Goal: Task Accomplishment & Management: Use online tool/utility

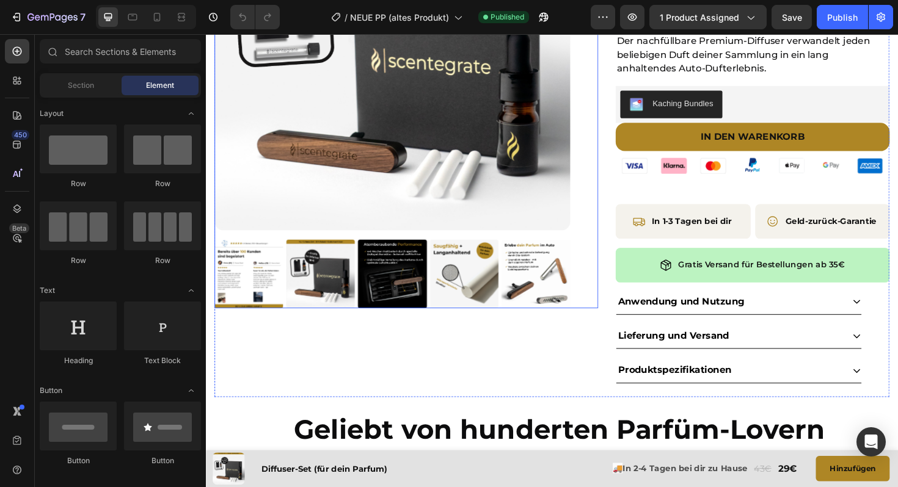
scroll to position [195, 0]
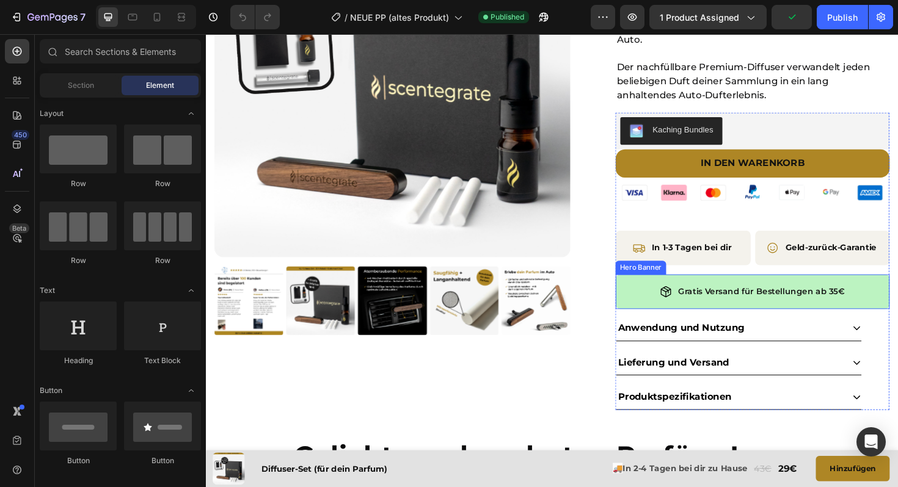
click at [644, 293] on div "Gratis Versand für Bestellungen ab 35€ Item List" at bounding box center [784, 307] width 290 height 58
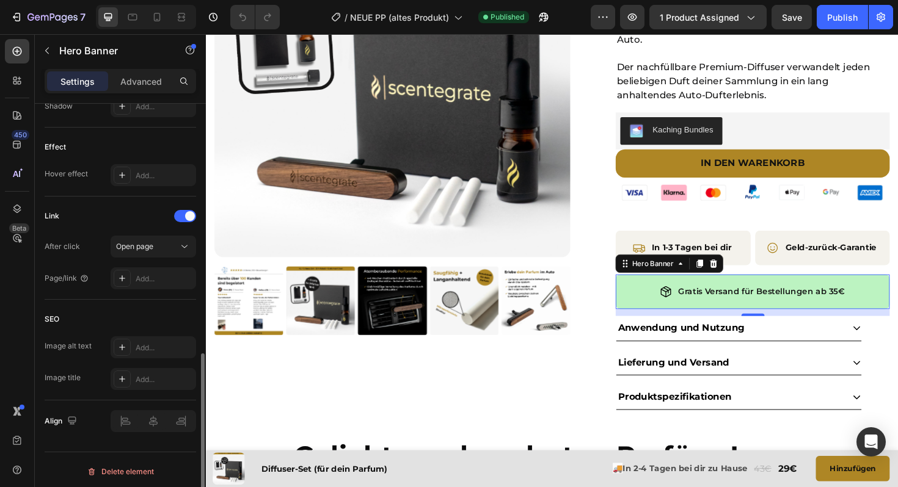
scroll to position [597, 0]
click at [126, 75] on div "Advanced" at bounding box center [141, 81] width 61 height 20
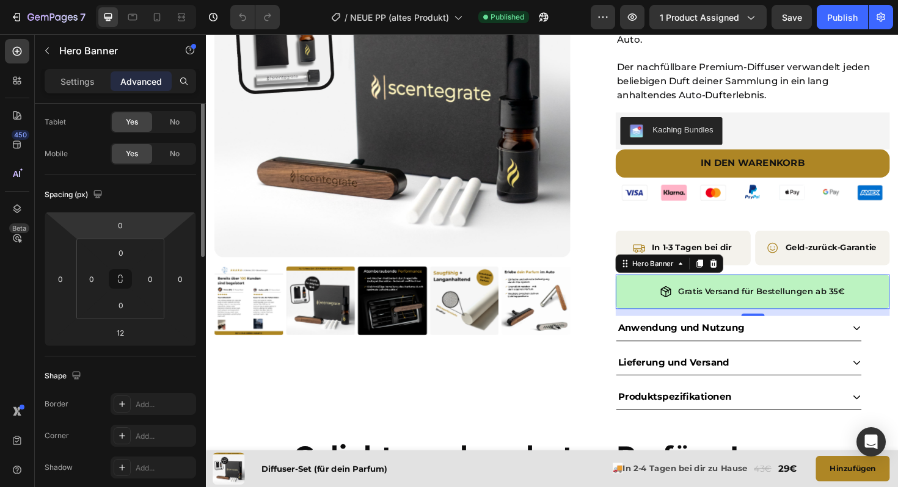
scroll to position [0, 0]
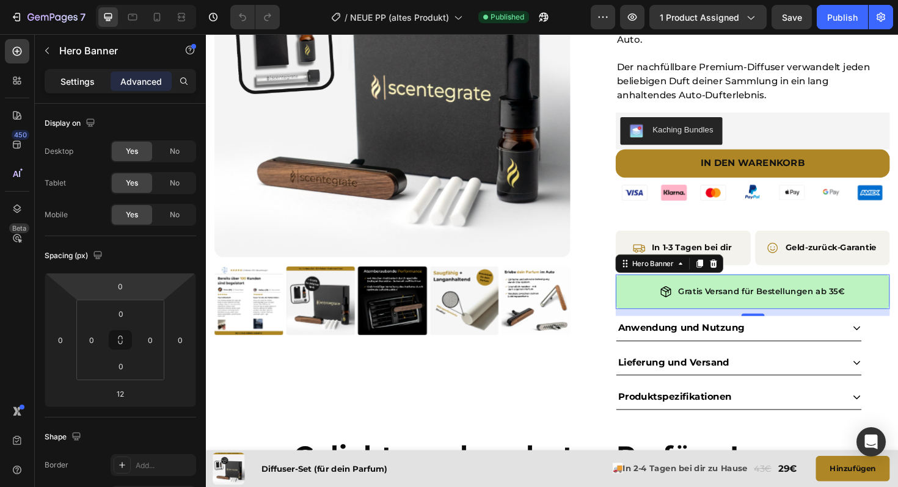
click at [73, 84] on p "Settings" at bounding box center [77, 81] width 34 height 13
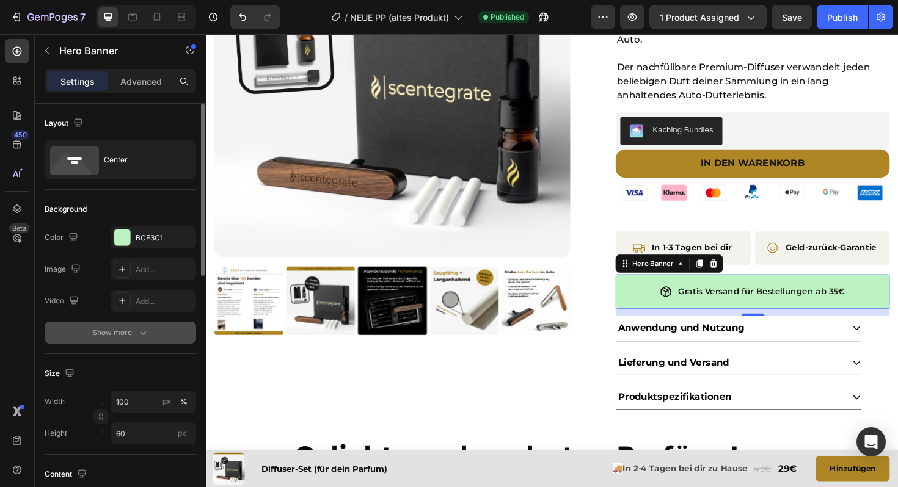
click at [88, 333] on button "Show more" at bounding box center [120, 333] width 151 height 22
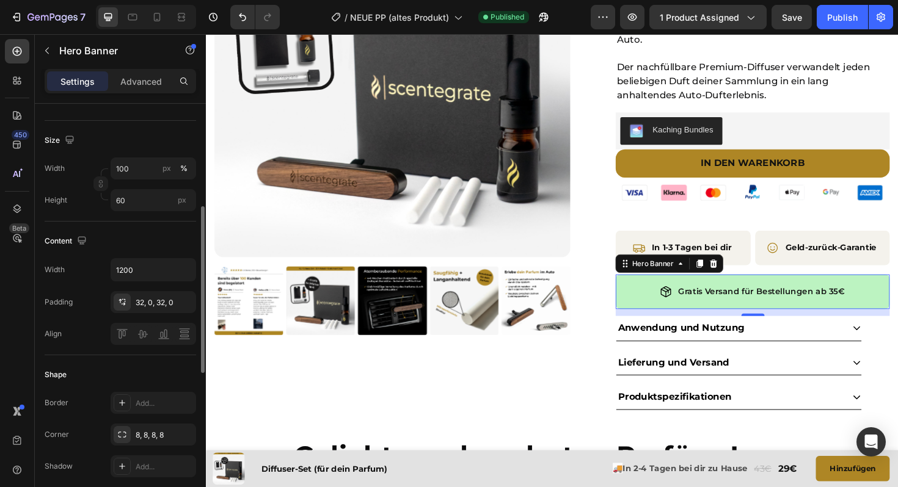
scroll to position [268, 0]
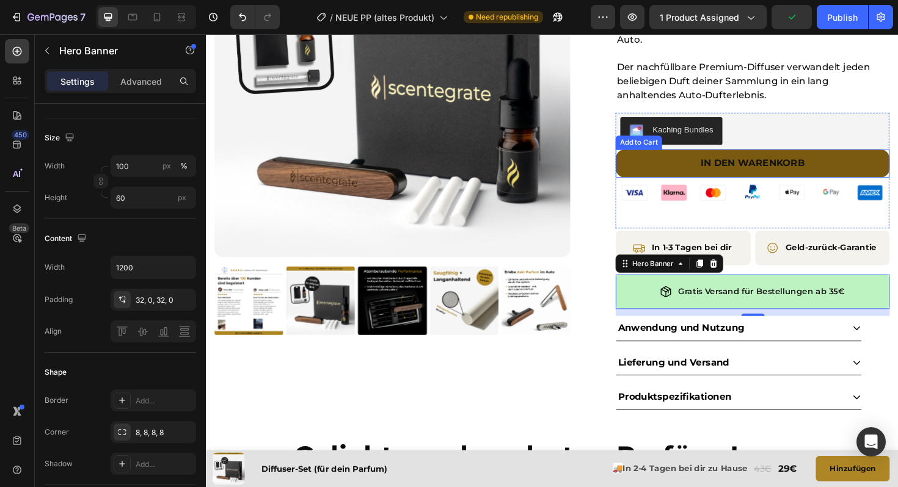
click at [687, 180] on button "In den warenkorb" at bounding box center [784, 171] width 290 height 30
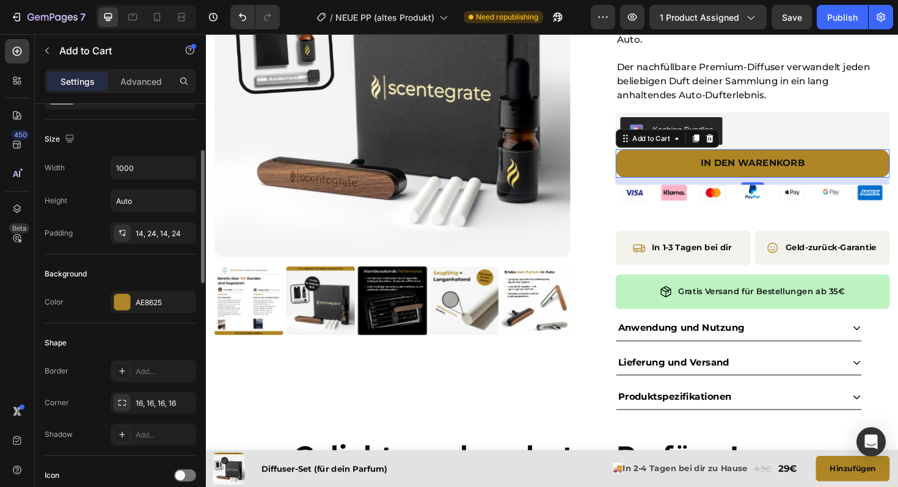
scroll to position [148, 0]
click at [143, 407] on div "16, 16, 16, 16" at bounding box center [153, 404] width 35 height 11
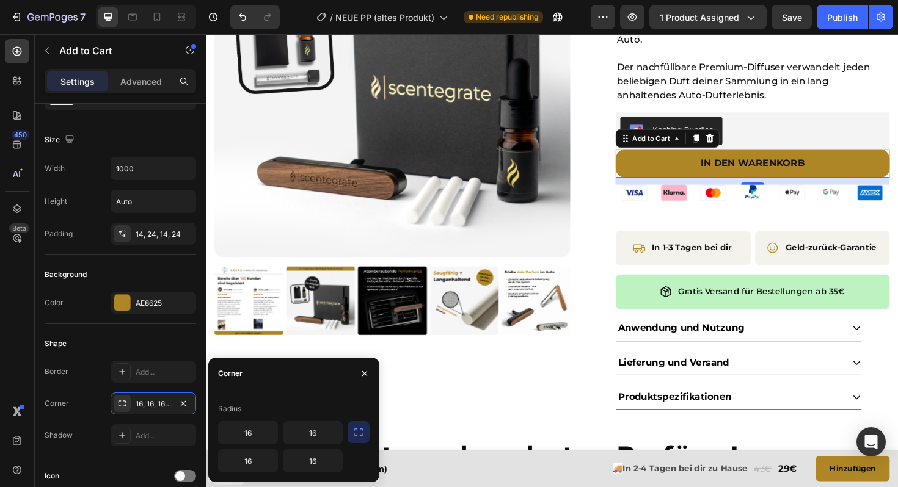
click at [360, 434] on icon "button" at bounding box center [358, 432] width 12 height 12
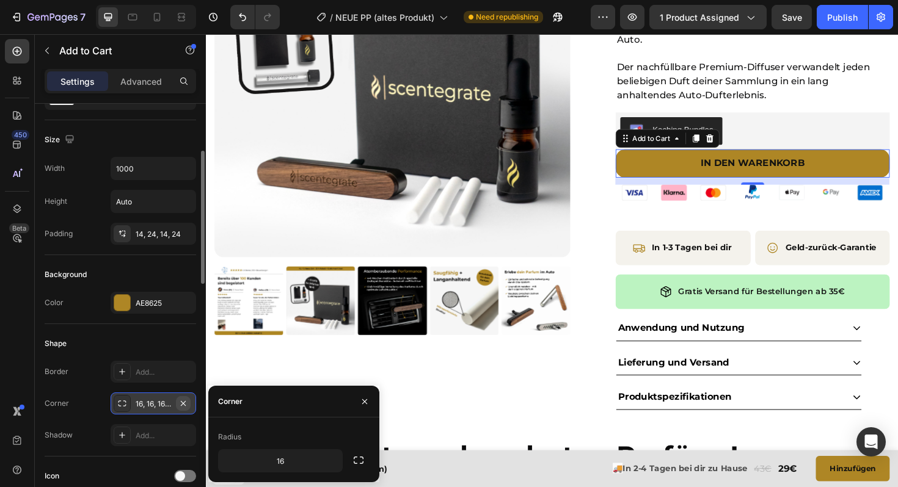
click at [181, 402] on icon "button" at bounding box center [183, 404] width 10 height 10
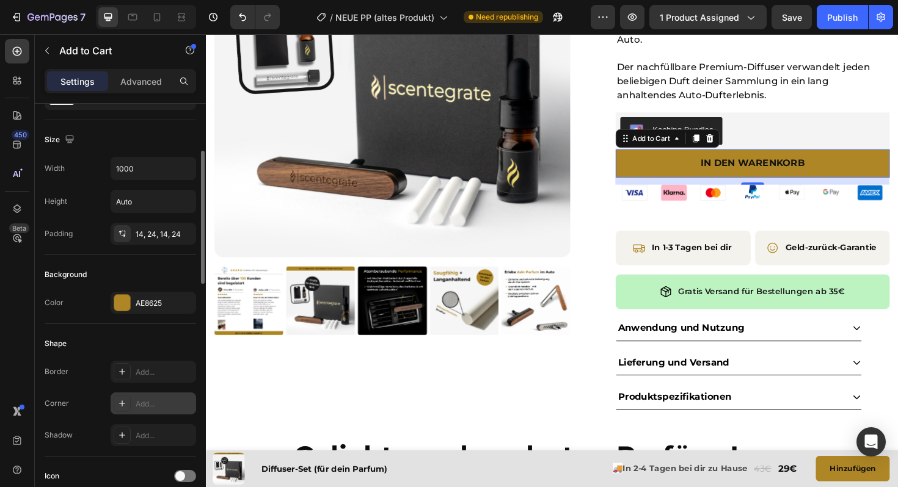
click at [146, 403] on div "Add..." at bounding box center [164, 404] width 57 height 11
type input "8"
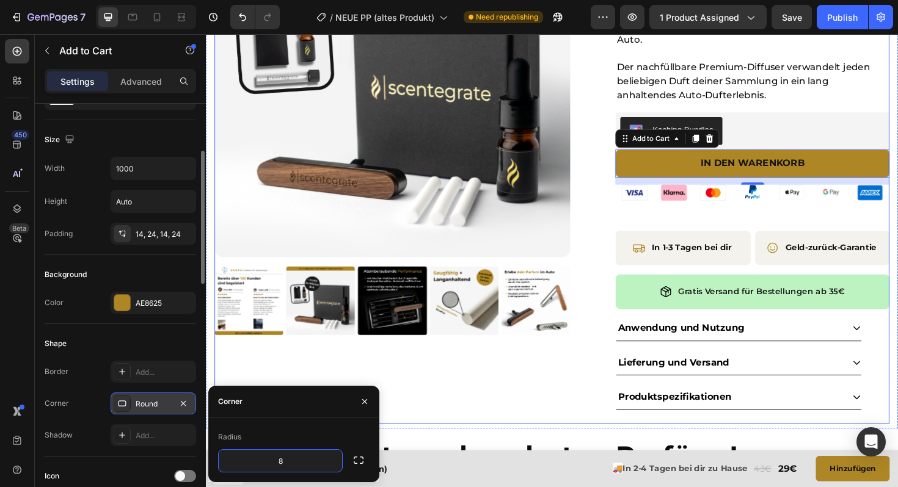
click at [528, 401] on div "Product Images" at bounding box center [418, 170] width 406 height 553
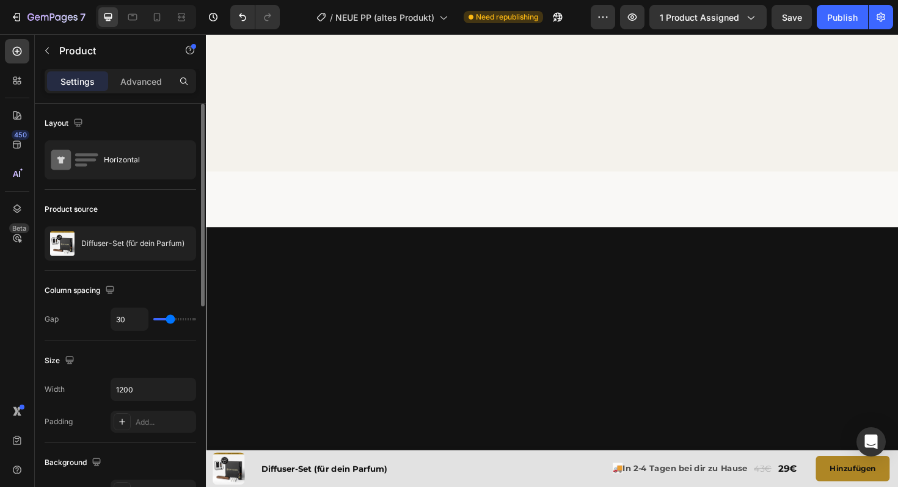
scroll to position [0, 0]
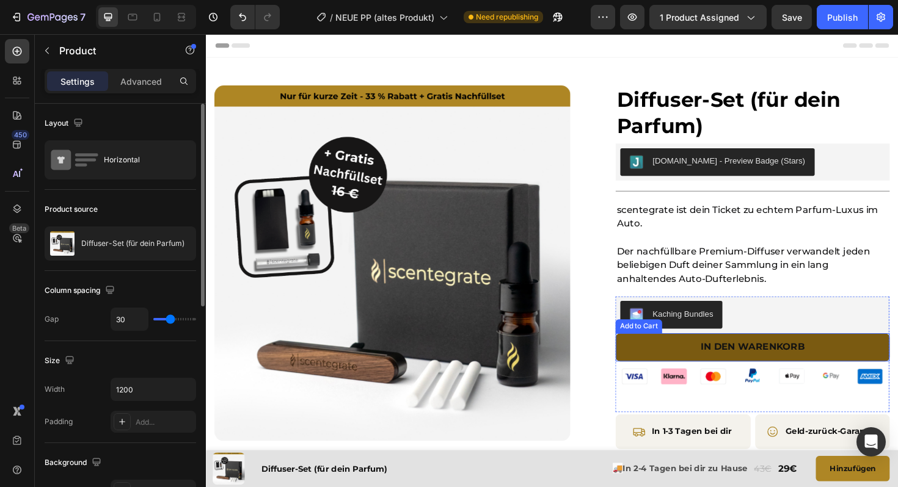
click at [673, 369] on button "In den warenkorb" at bounding box center [784, 366] width 290 height 30
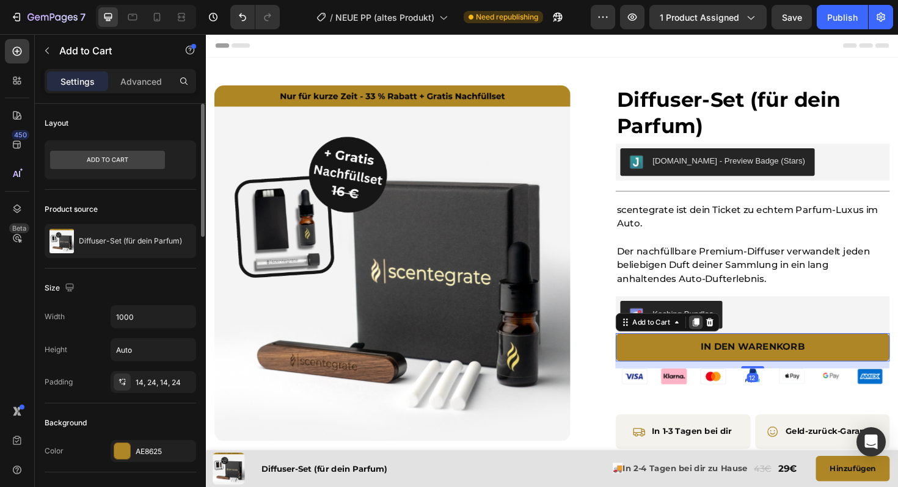
click at [723, 340] on icon at bounding box center [724, 339] width 7 height 9
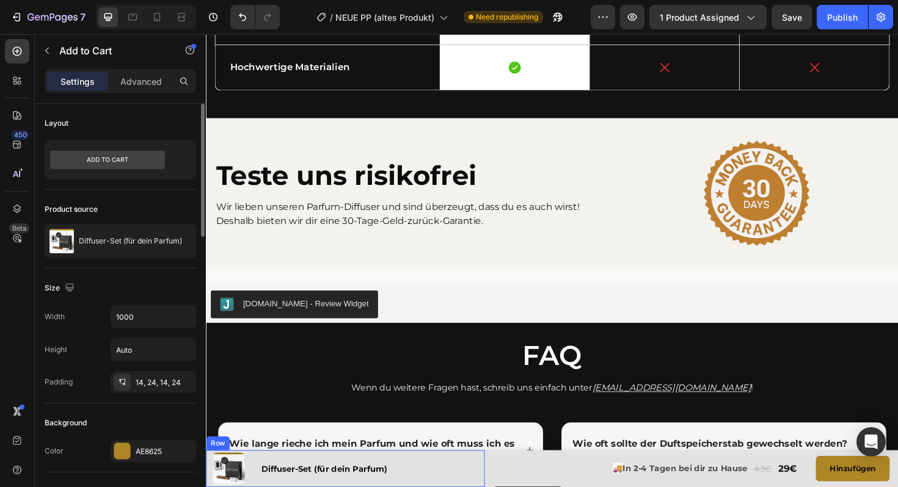
scroll to position [3133, 0]
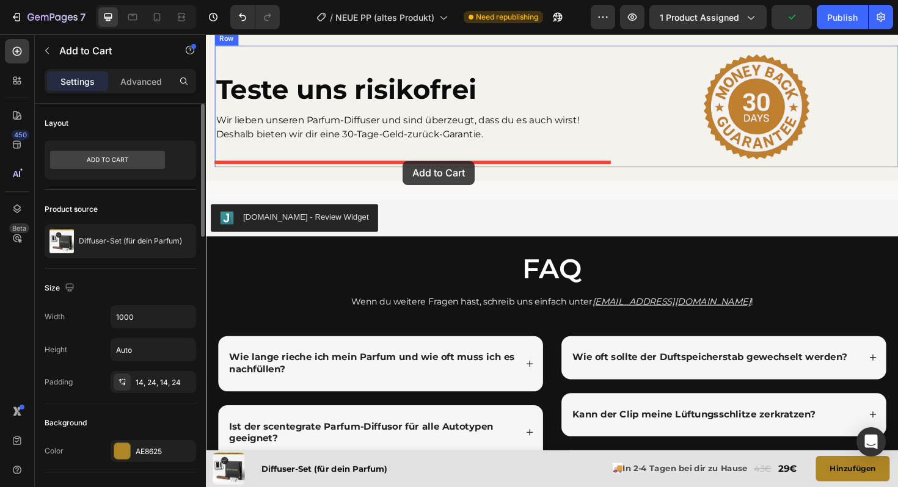
drag, startPoint x: 651, startPoint y: 376, endPoint x: 403, endPoint y: 167, distance: 323.8
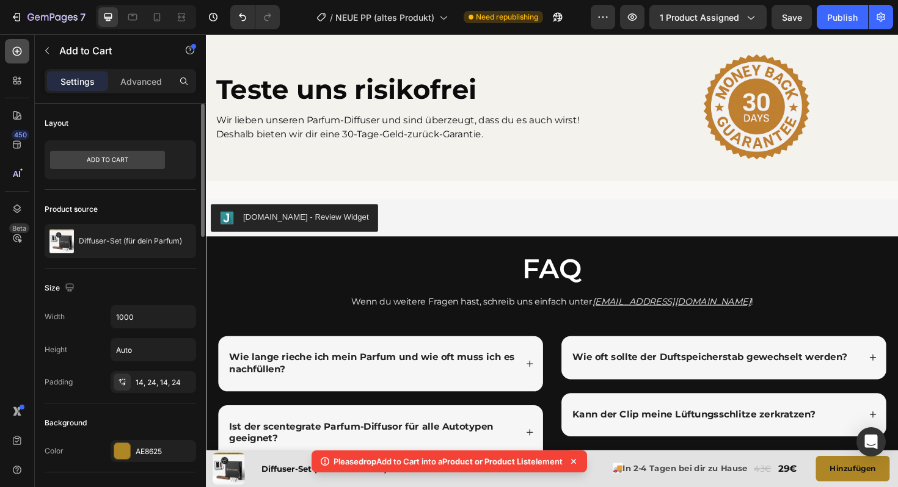
click at [12, 56] on icon at bounding box center [17, 51] width 12 height 12
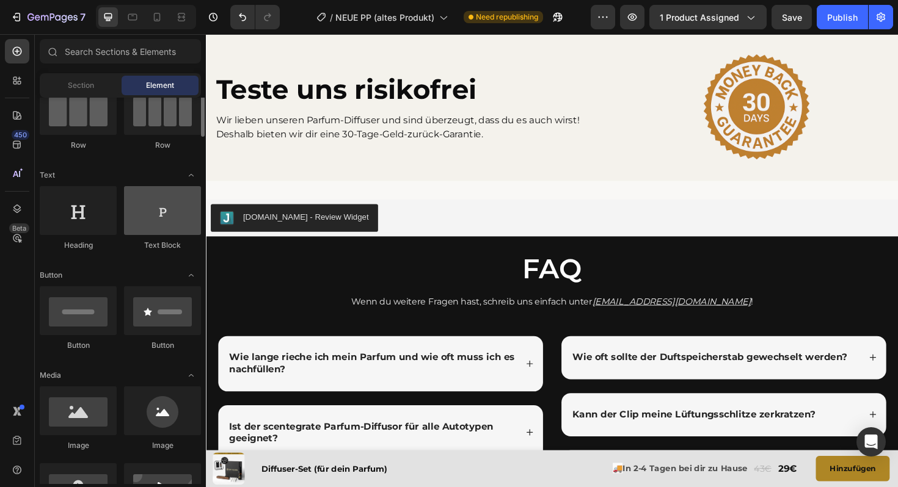
scroll to position [117, 0]
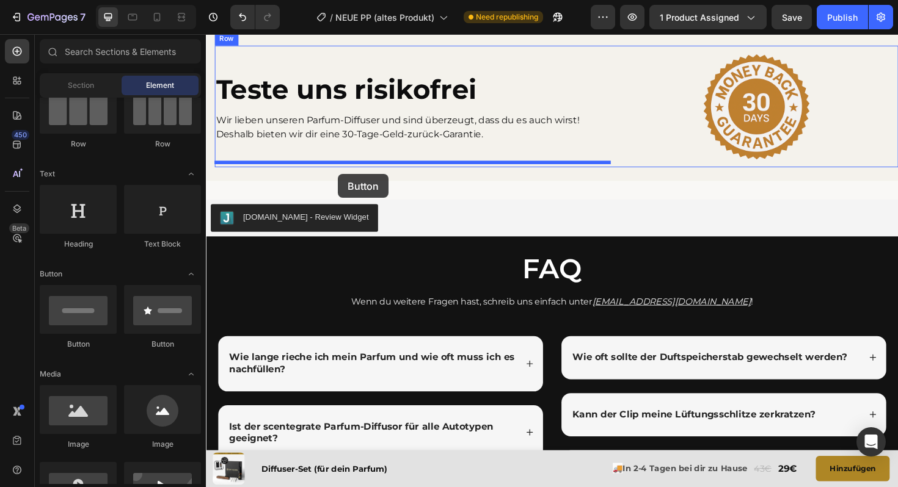
drag, startPoint x: 282, startPoint y: 346, endPoint x: 346, endPoint y: 183, distance: 175.2
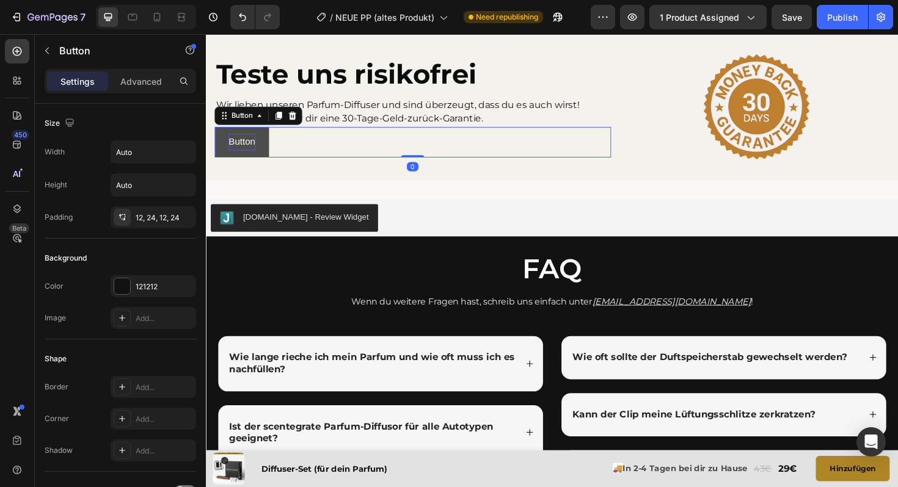
click at [247, 158] on p "Button" at bounding box center [244, 149] width 28 height 18
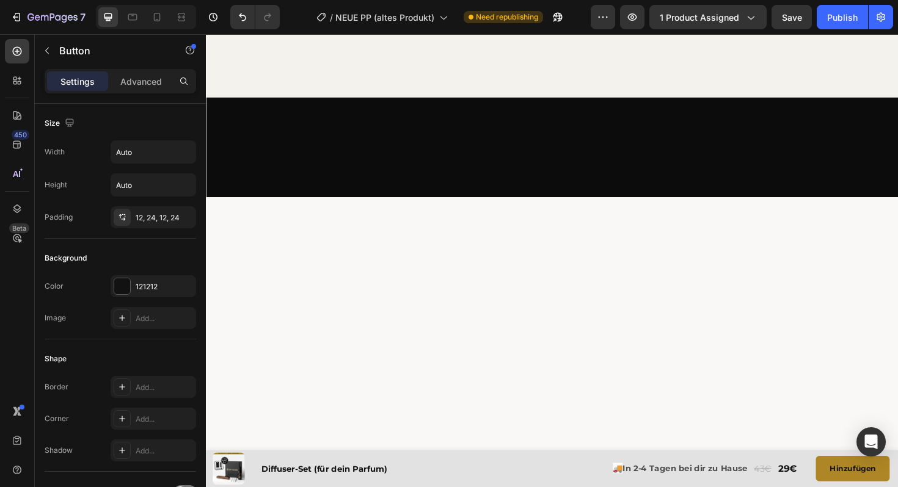
scroll to position [0, 0]
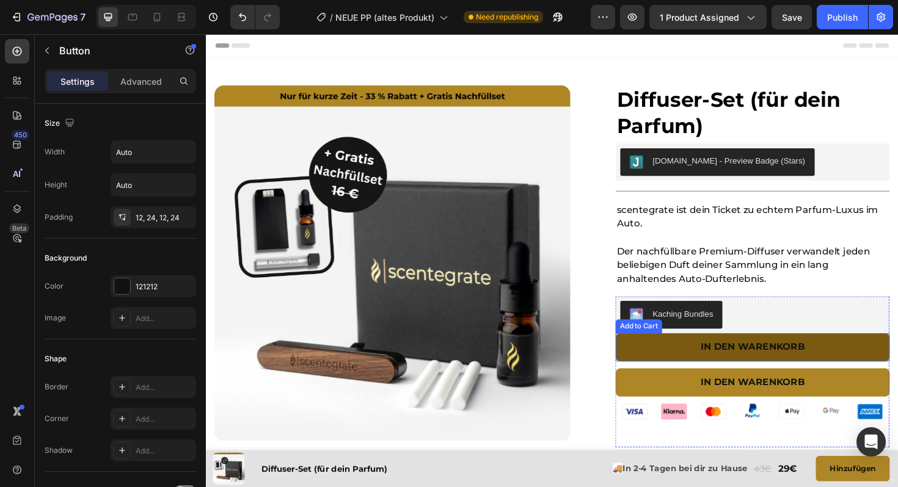
click at [711, 370] on button "In den warenkorb" at bounding box center [784, 366] width 290 height 30
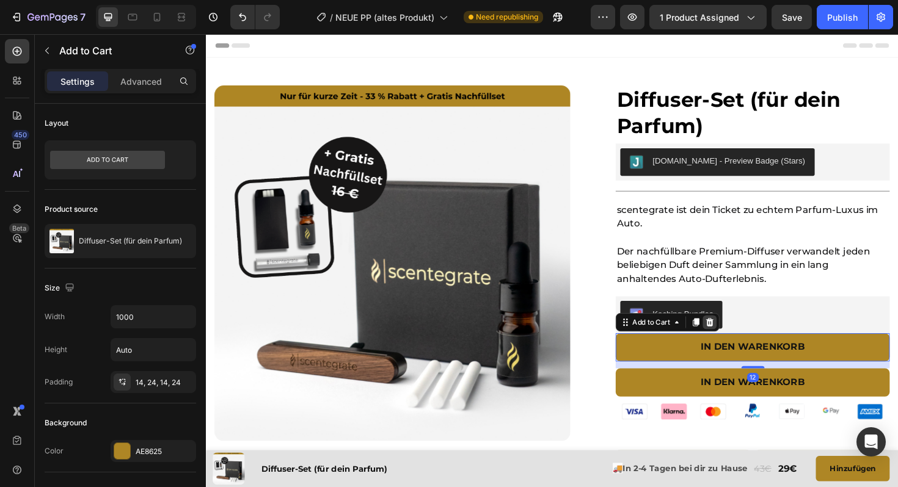
click at [741, 343] on icon at bounding box center [739, 339] width 8 height 9
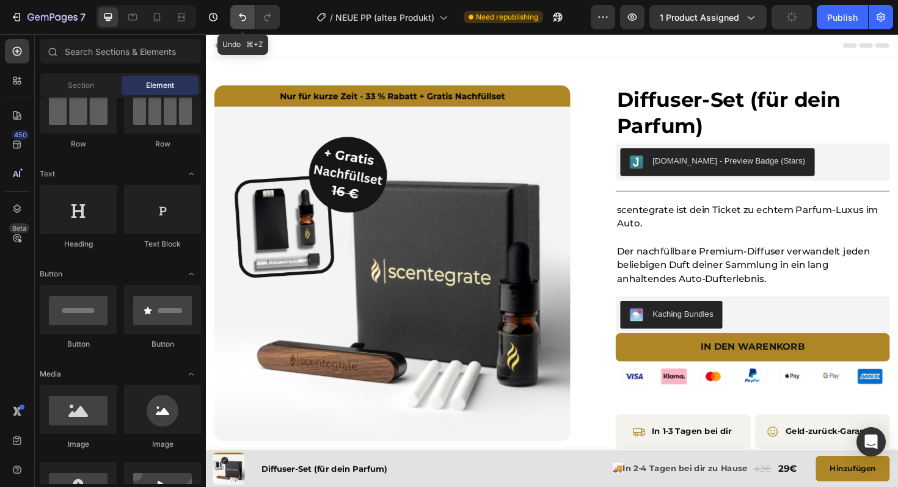
click at [241, 20] on icon "Undo/Redo" at bounding box center [242, 17] width 12 height 12
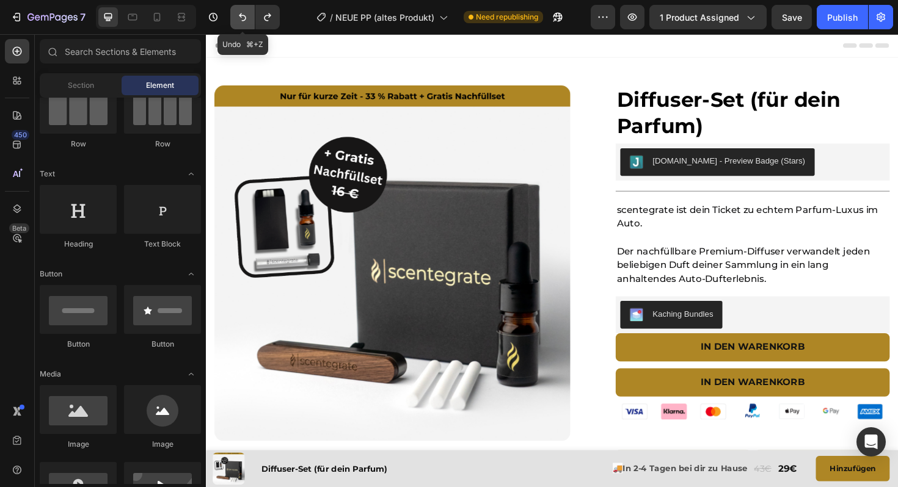
click at [241, 20] on icon "Undo/Redo" at bounding box center [242, 17] width 12 height 12
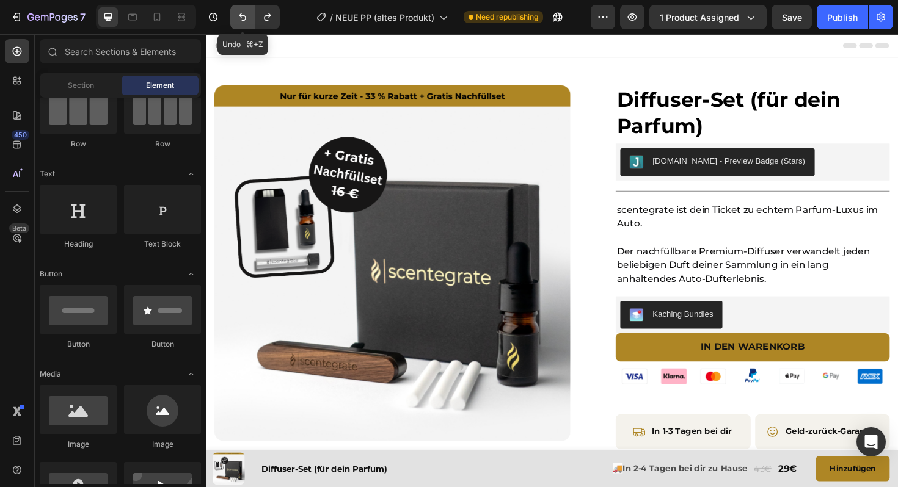
click at [241, 20] on icon "Undo/Redo" at bounding box center [242, 17] width 12 height 12
click at [268, 20] on icon "Undo/Redo" at bounding box center [267, 17] width 7 height 8
click at [241, 21] on icon "Undo/Redo" at bounding box center [242, 17] width 12 height 12
click at [261, 20] on button "Undo/Redo" at bounding box center [267, 17] width 24 height 24
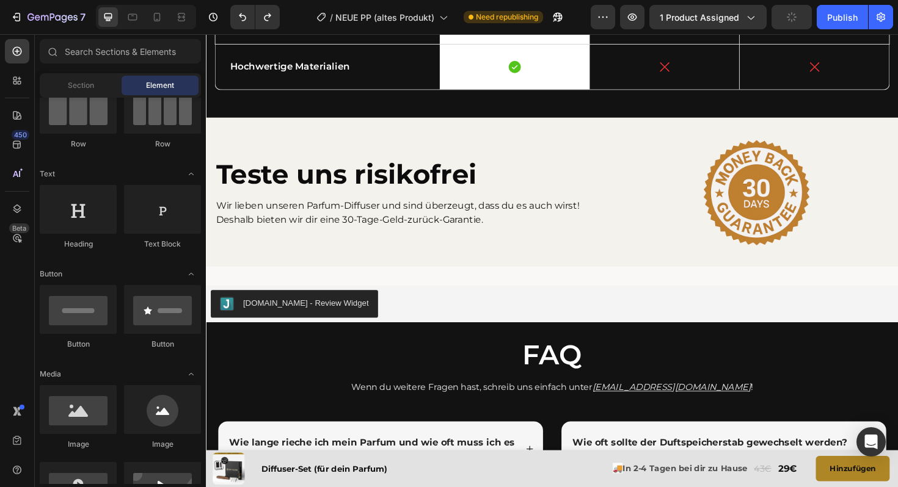
scroll to position [2920, 0]
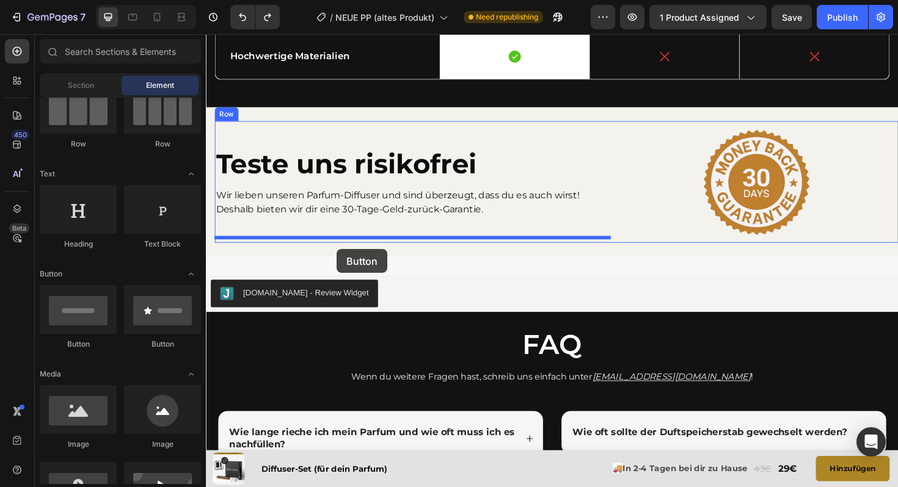
drag, startPoint x: 281, startPoint y: 360, endPoint x: 344, endPoint y: 262, distance: 116.5
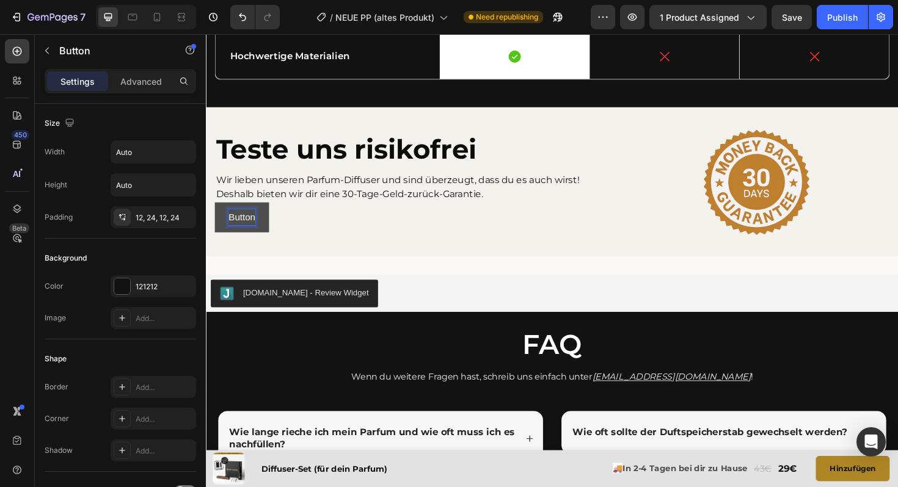
scroll to position [2909, 0]
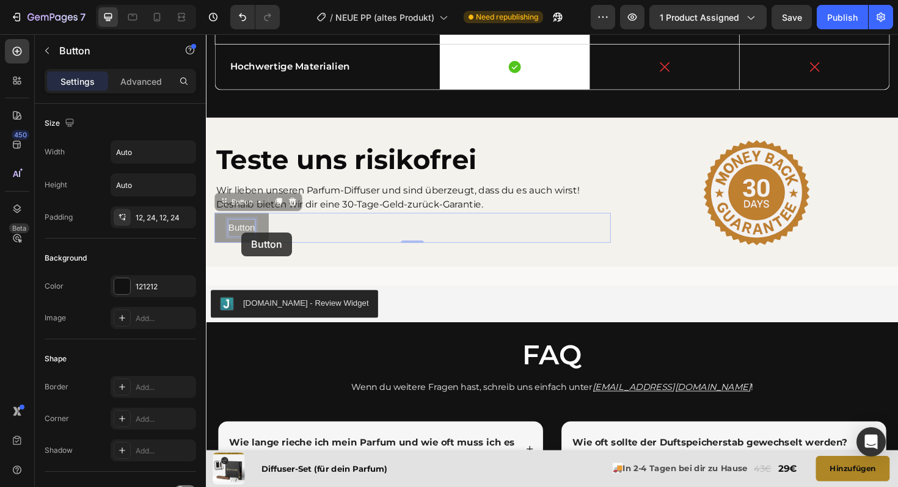
click at [206, 34] on button "Button" at bounding box center [206, 34] width 0 height 0
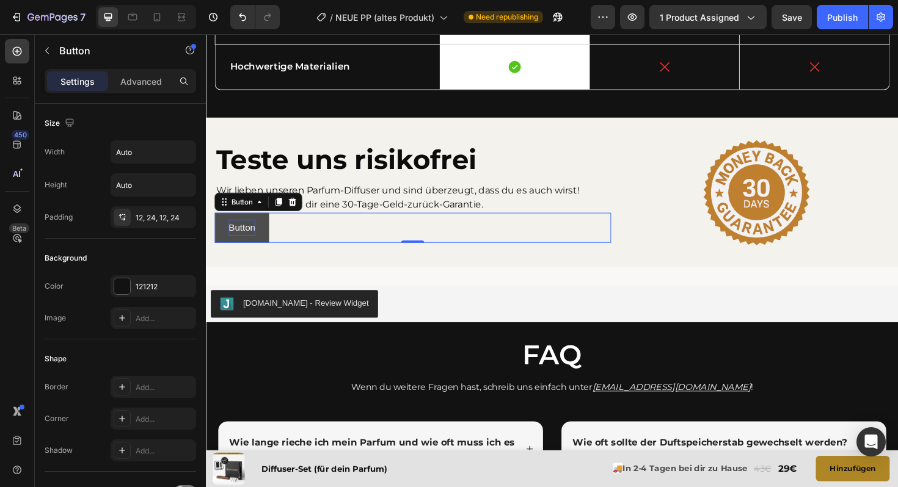
click at [243, 244] on button "Button" at bounding box center [243, 240] width 57 height 32
click at [264, 256] on button "Button" at bounding box center [243, 240] width 57 height 32
click at [227, 256] on button "Button" at bounding box center [243, 240] width 57 height 32
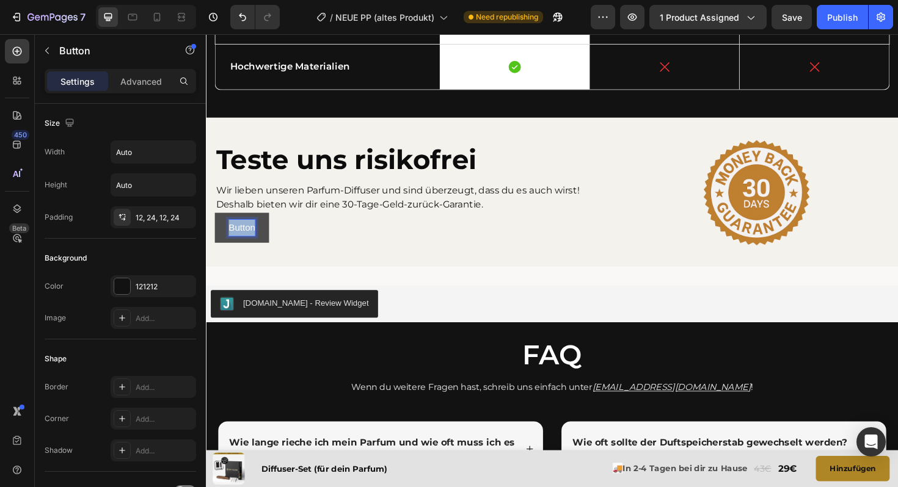
click at [239, 249] on p "Button" at bounding box center [244, 240] width 28 height 18
click at [215, 224] on button "Jetzt" at bounding box center [240, 240] width 50 height 32
click at [140, 288] on div "121212" at bounding box center [153, 287] width 35 height 11
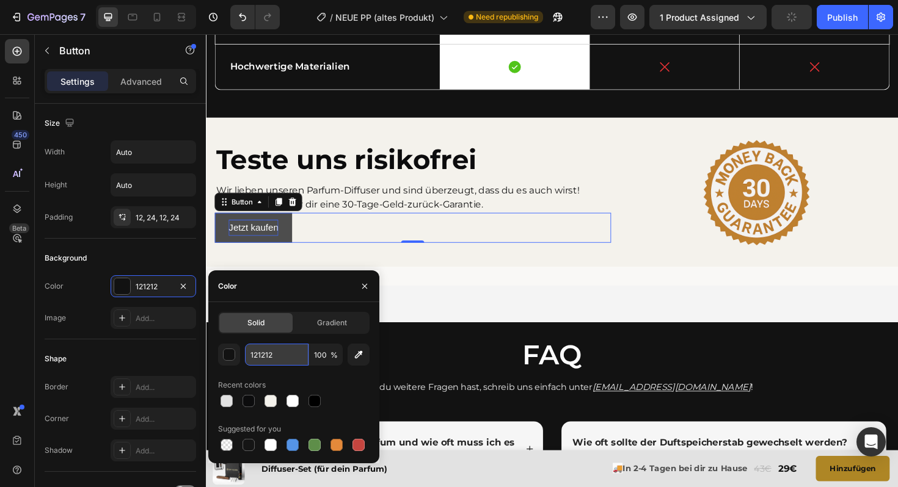
click at [283, 357] on input "121212" at bounding box center [277, 355] width 64 height 22
type input "AE8625"
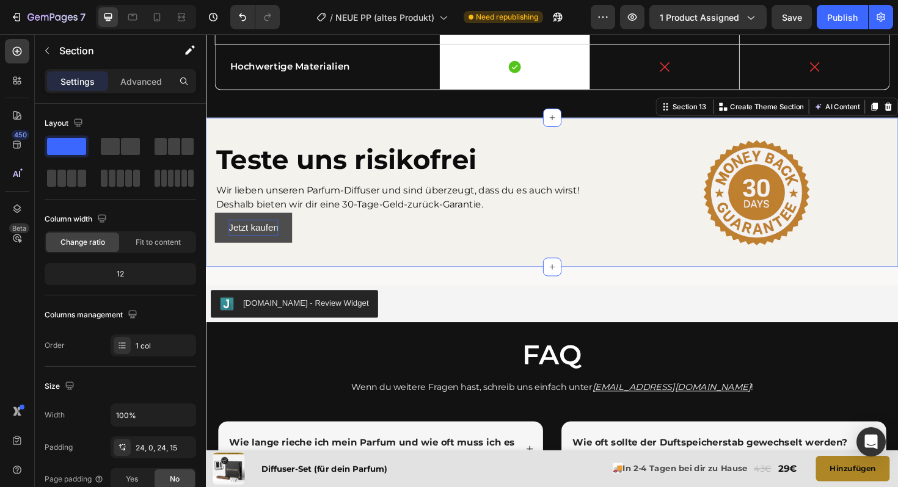
click at [309, 281] on div "Teste uns risikofrei Heading Wir lieben unseren Parfum-Diffuser und sind überze…" at bounding box center [572, 202] width 733 height 158
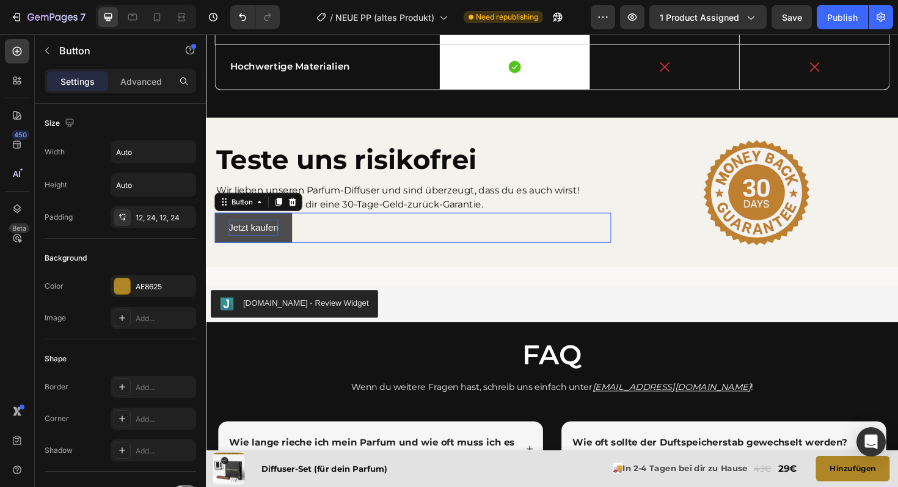
click at [290, 256] on button "Jetzt kaufen" at bounding box center [256, 240] width 82 height 32
click at [299, 217] on icon at bounding box center [298, 212] width 10 height 10
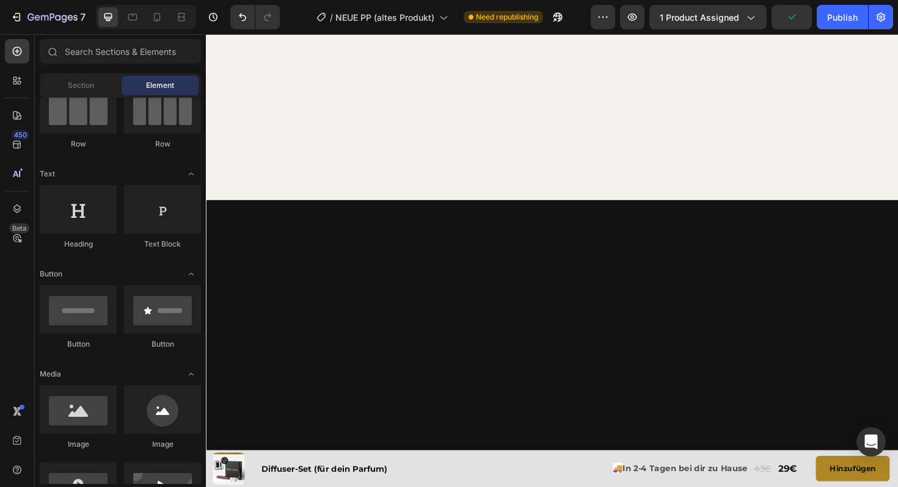
scroll to position [0, 0]
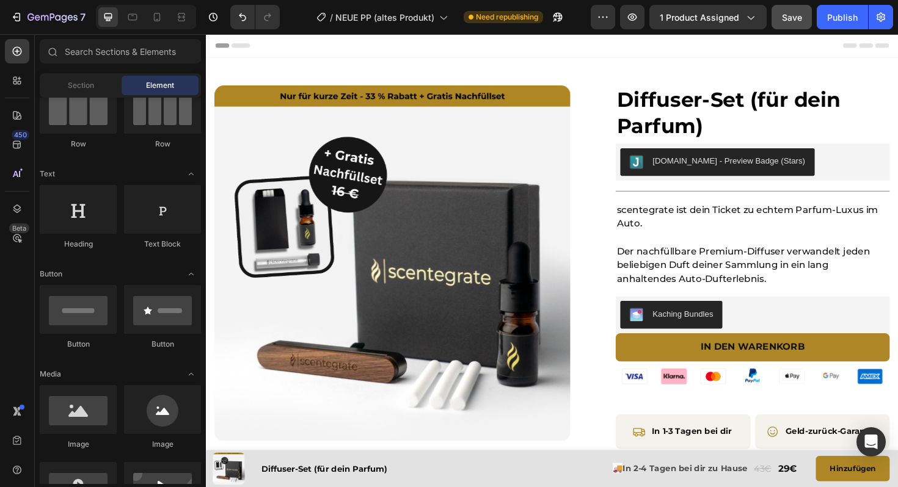
click at [791, 15] on span "Save" at bounding box center [792, 17] width 20 height 10
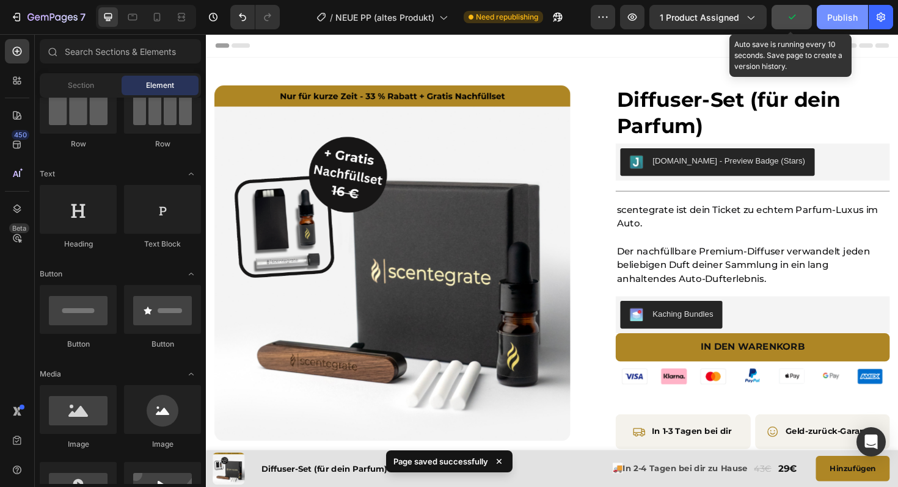
click at [835, 15] on div "Publish" at bounding box center [842, 17] width 31 height 13
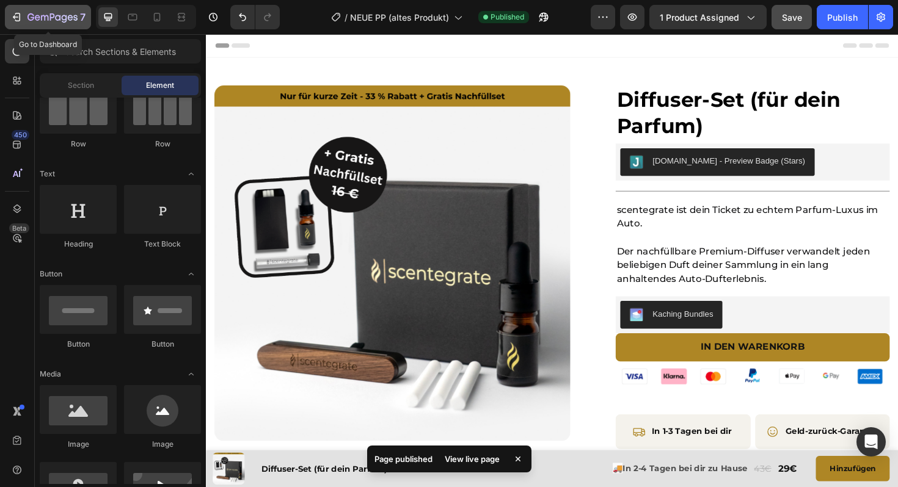
click at [26, 16] on div "7" at bounding box center [47, 17] width 75 height 15
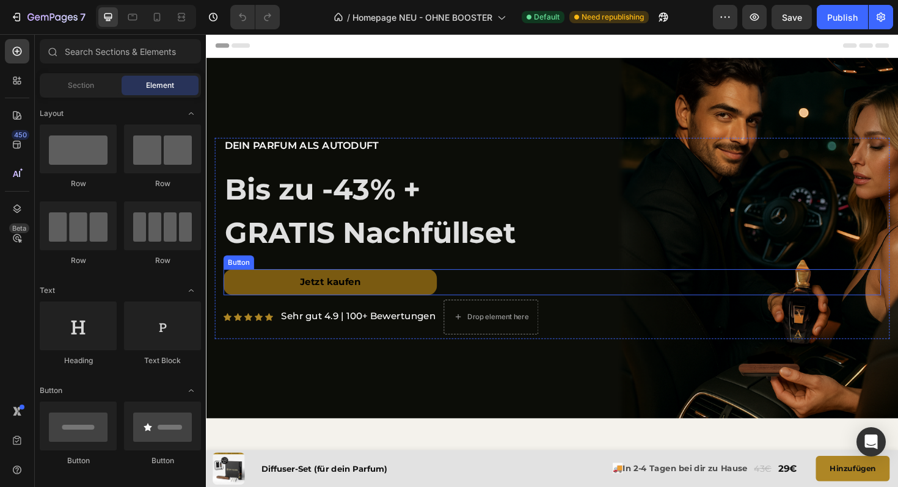
click at [240, 289] on link "Jetzt kaufen" at bounding box center [337, 296] width 226 height 27
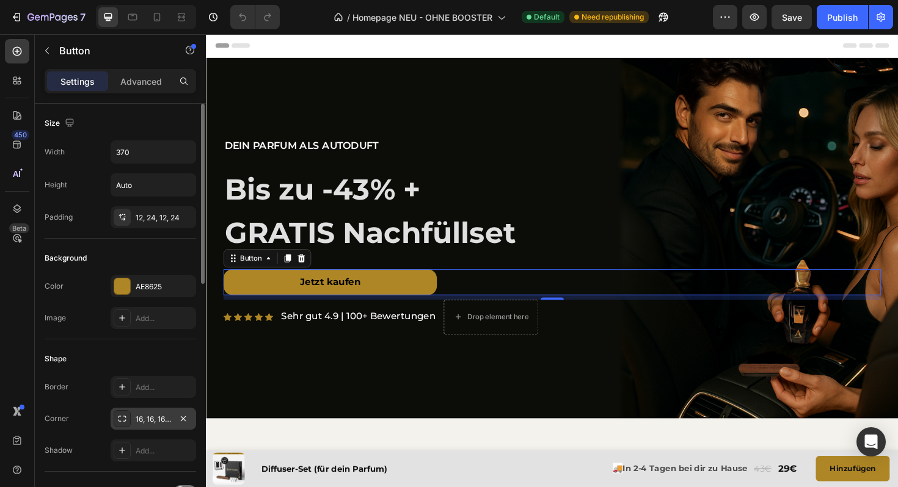
click at [152, 422] on div "16, 16, 16, 16" at bounding box center [153, 419] width 35 height 11
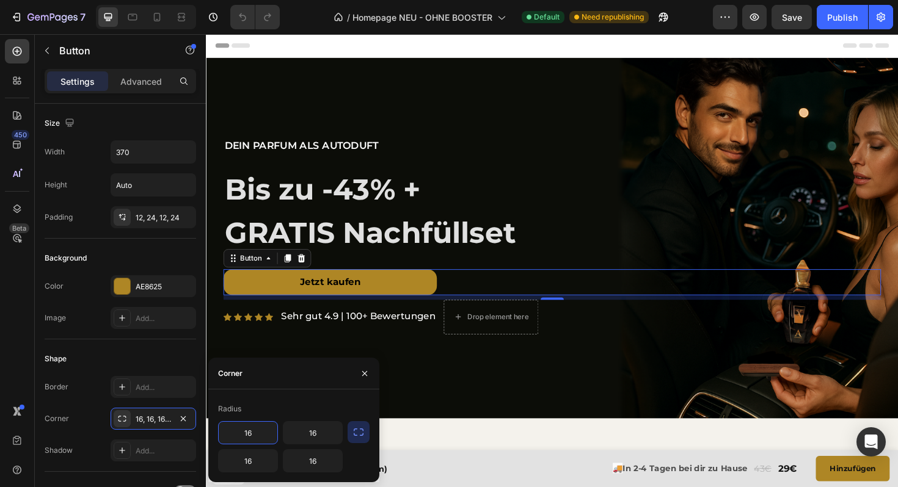
click at [262, 422] on input "16" at bounding box center [248, 433] width 59 height 22
click at [184, 420] on icon "button" at bounding box center [183, 418] width 5 height 5
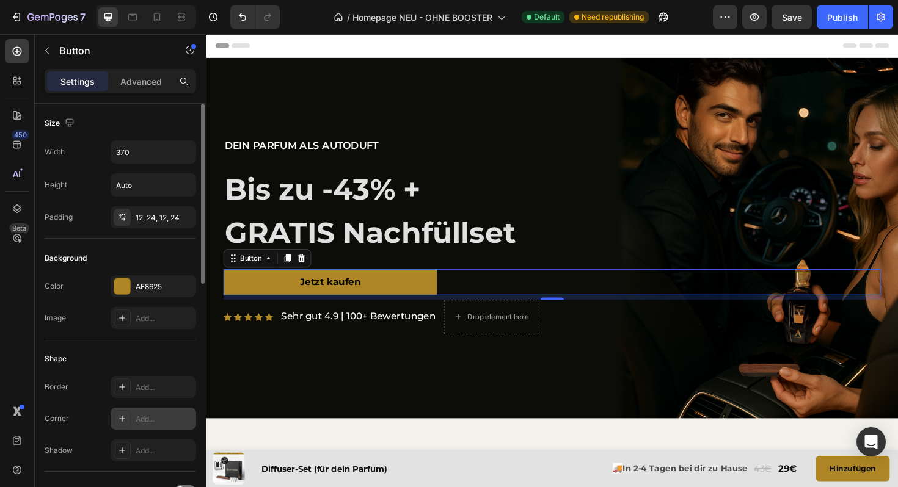
click at [163, 420] on div "Add..." at bounding box center [164, 419] width 57 height 11
type input "8"
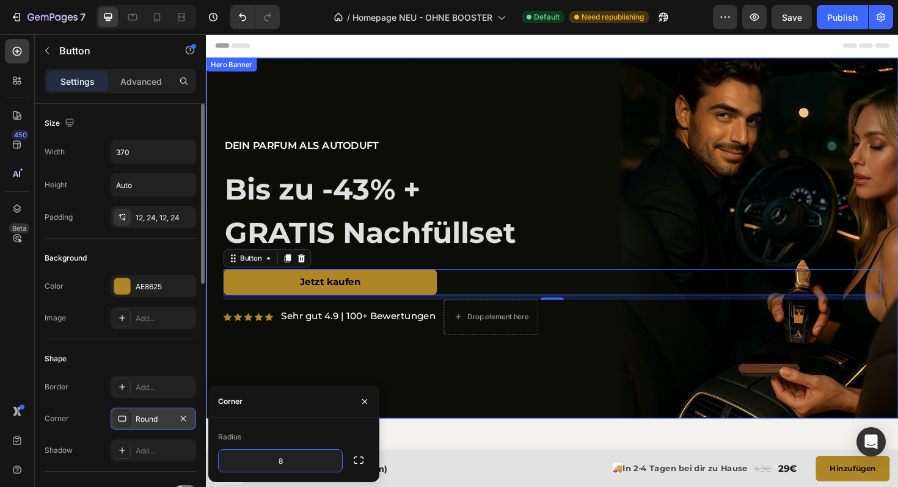
click at [504, 377] on div "Background Image" at bounding box center [572, 250] width 733 height 382
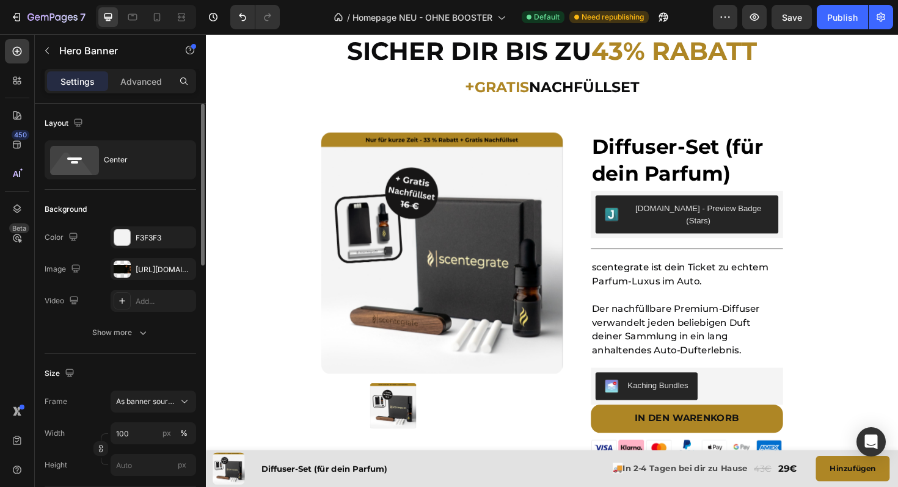
scroll to position [1435, 0]
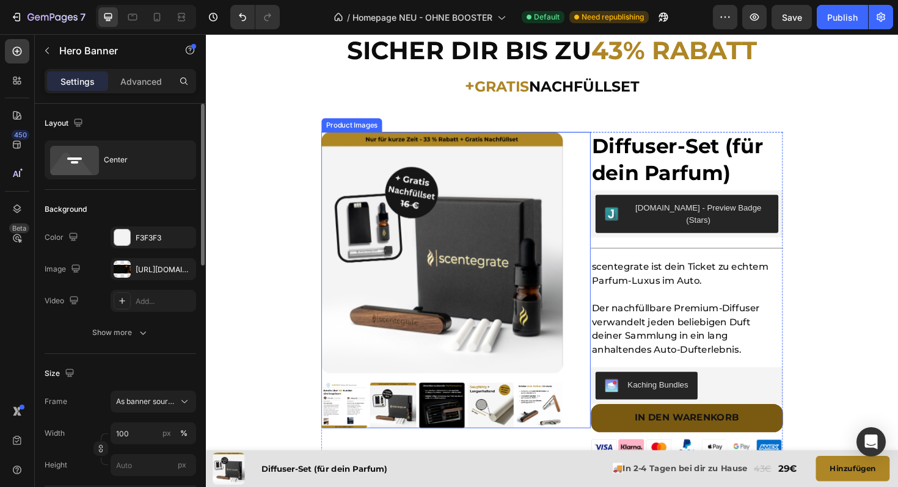
click at [630, 429] on button "In den warenkorb" at bounding box center [714, 441] width 203 height 30
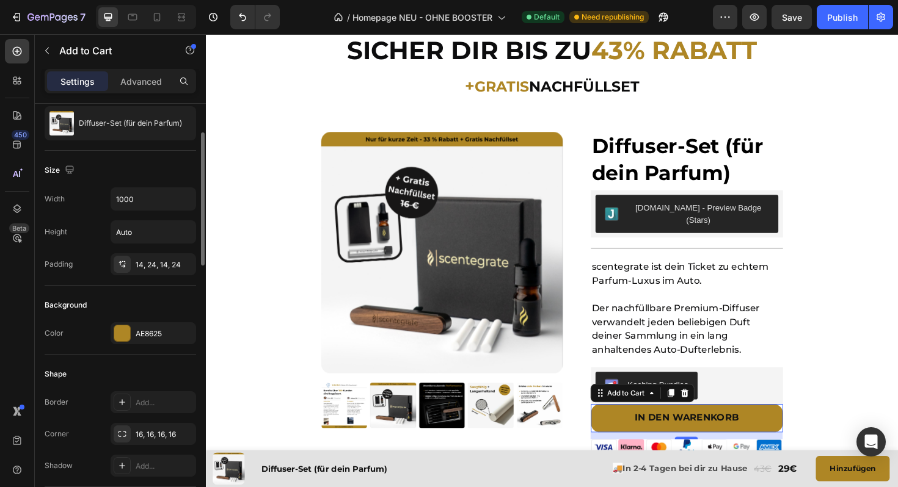
scroll to position [137, 0]
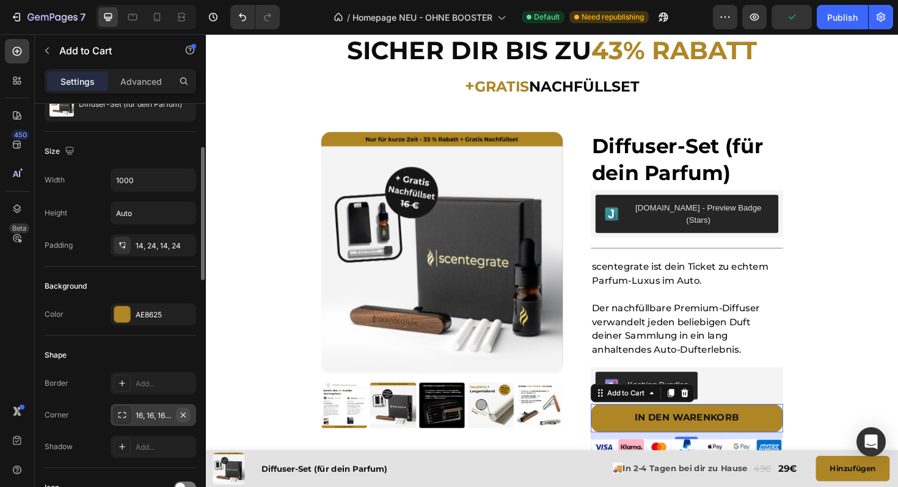
click at [186, 415] on icon "button" at bounding box center [183, 415] width 10 height 10
click at [144, 413] on div "Add..." at bounding box center [164, 415] width 57 height 11
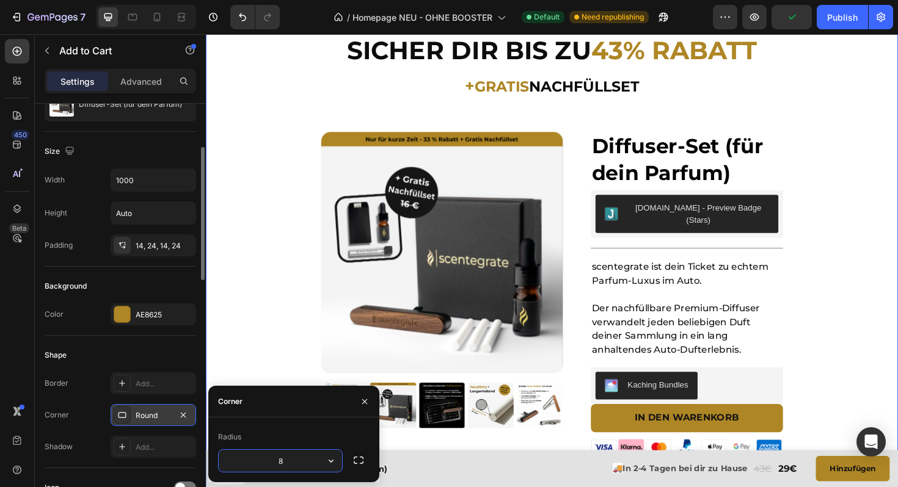
click at [244, 269] on div "- Zeitlich begrenztes Angebot - Heading SICHER DIR BIS ZU 43% RABATT + GRATIS N…" at bounding box center [572, 297] width 733 height 679
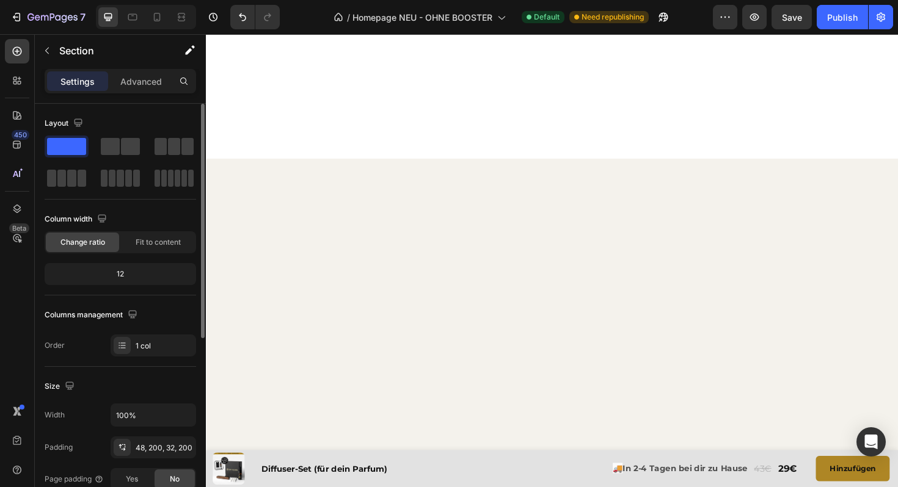
scroll to position [0, 0]
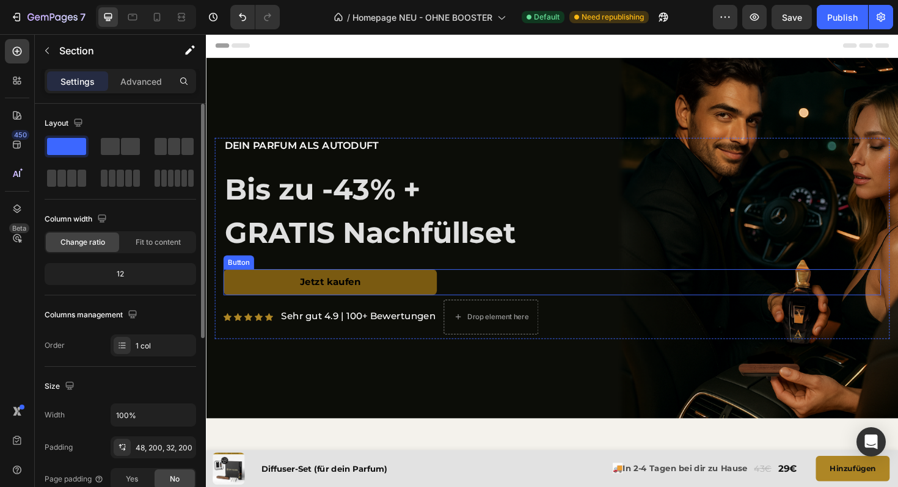
click at [280, 293] on link "Jetzt kaufen" at bounding box center [337, 296] width 226 height 27
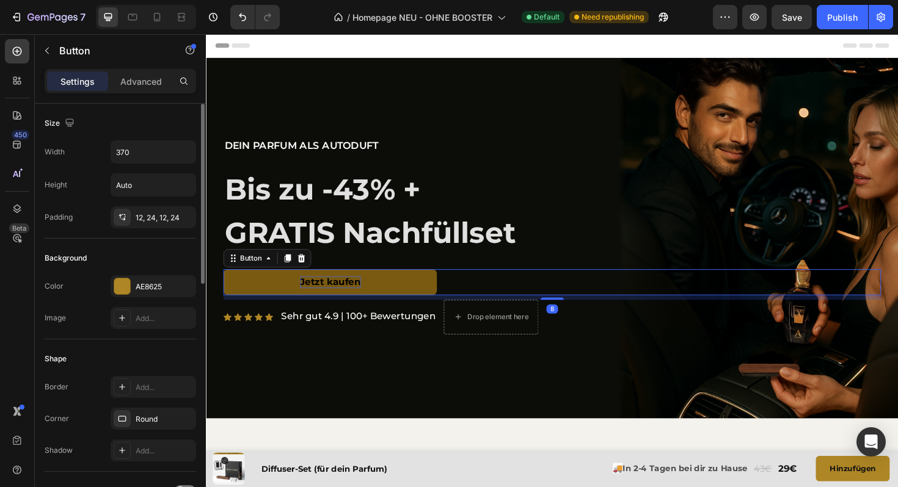
click at [293, 275] on icon at bounding box center [292, 272] width 7 height 9
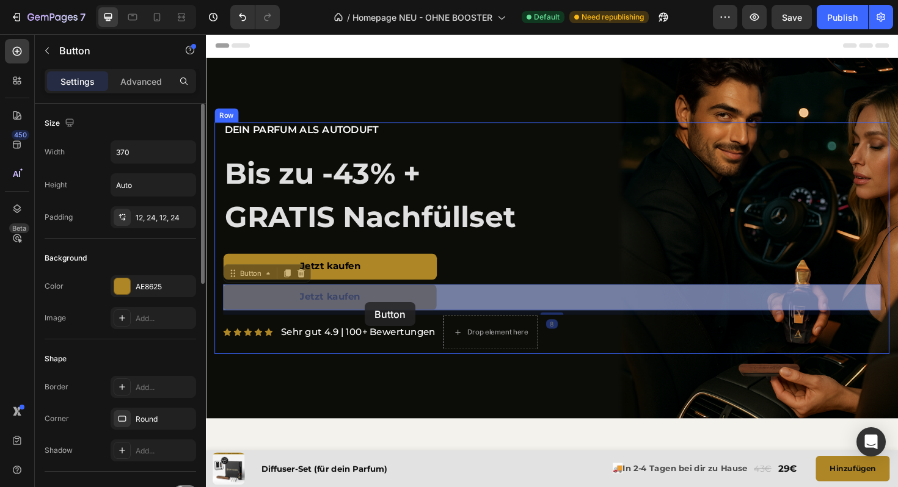
drag, startPoint x: 241, startPoint y: 288, endPoint x: 374, endPoint y: 317, distance: 135.6
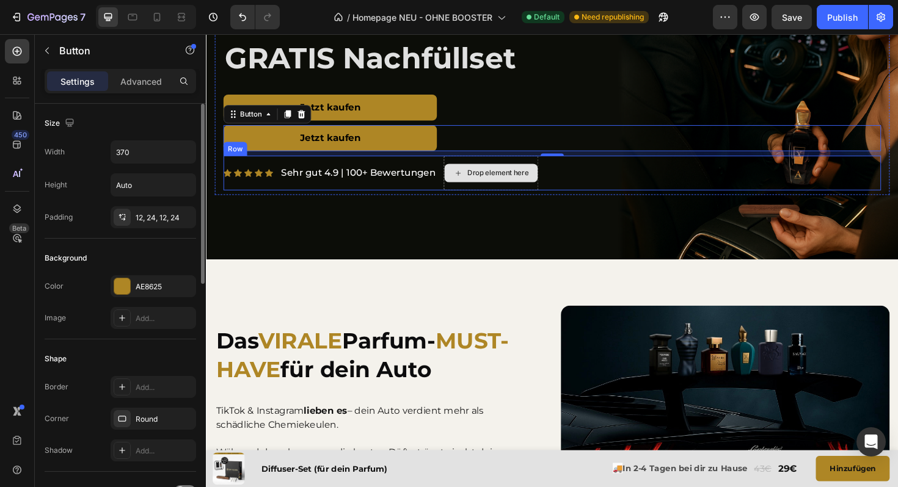
scroll to position [171, 0]
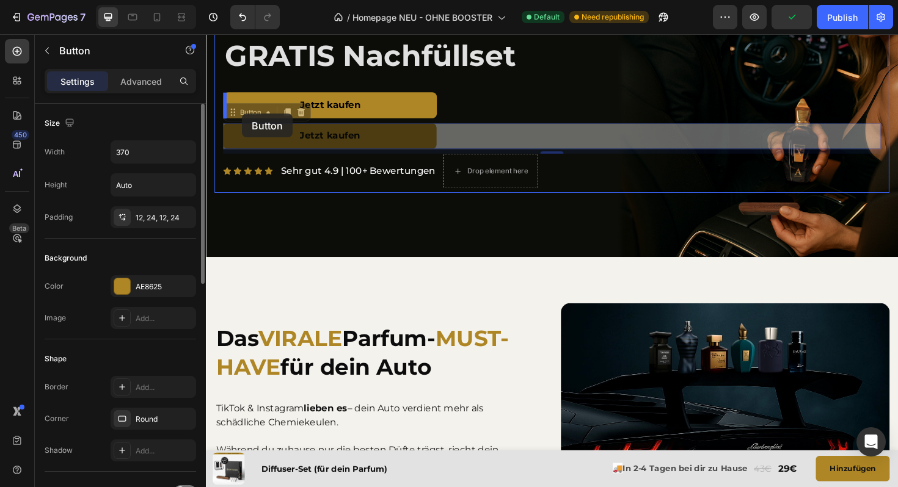
drag, startPoint x: 251, startPoint y: 119, endPoint x: 244, endPoint y: 118, distance: 6.7
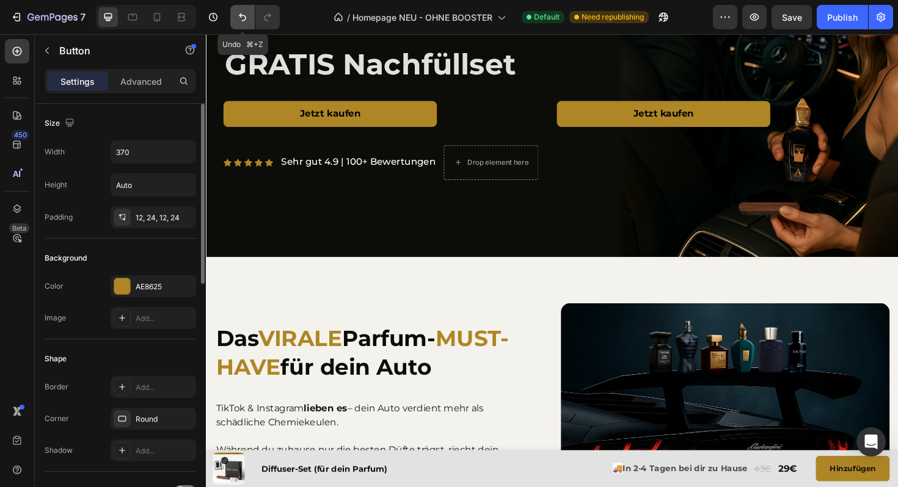
click at [246, 17] on icon "Undo/Redo" at bounding box center [242, 17] width 12 height 12
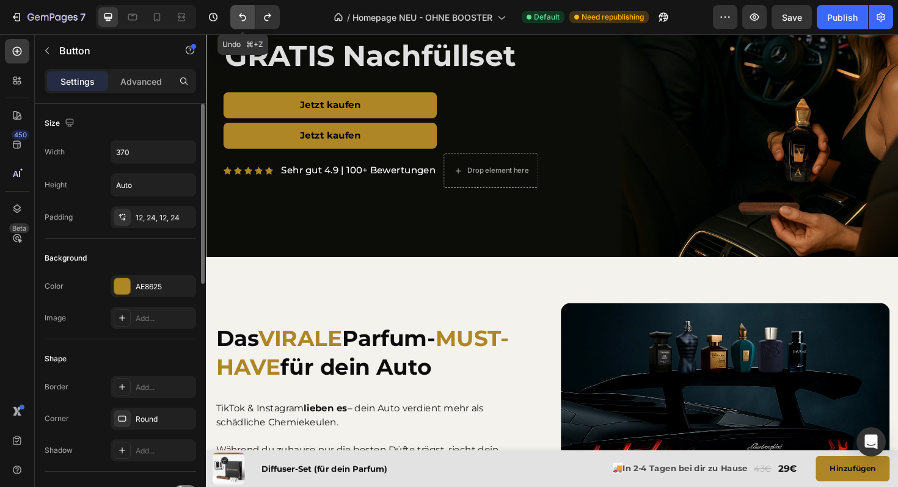
click at [246, 17] on icon "Undo/Redo" at bounding box center [242, 17] width 12 height 12
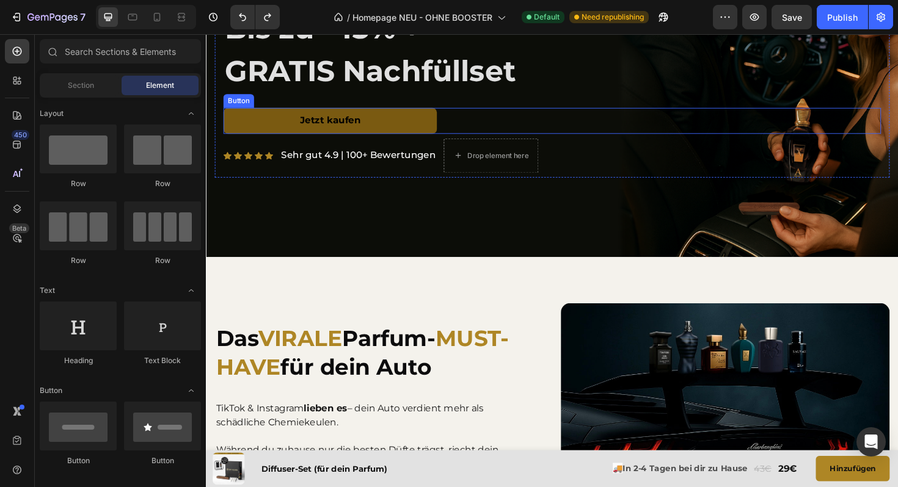
click at [268, 125] on link "Jetzt kaufen" at bounding box center [337, 125] width 226 height 27
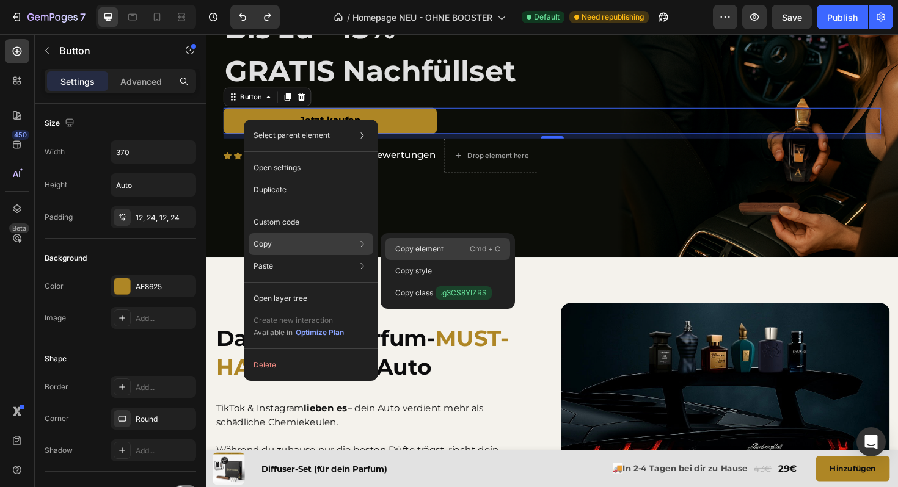
click at [432, 249] on p "Copy element" at bounding box center [419, 249] width 48 height 11
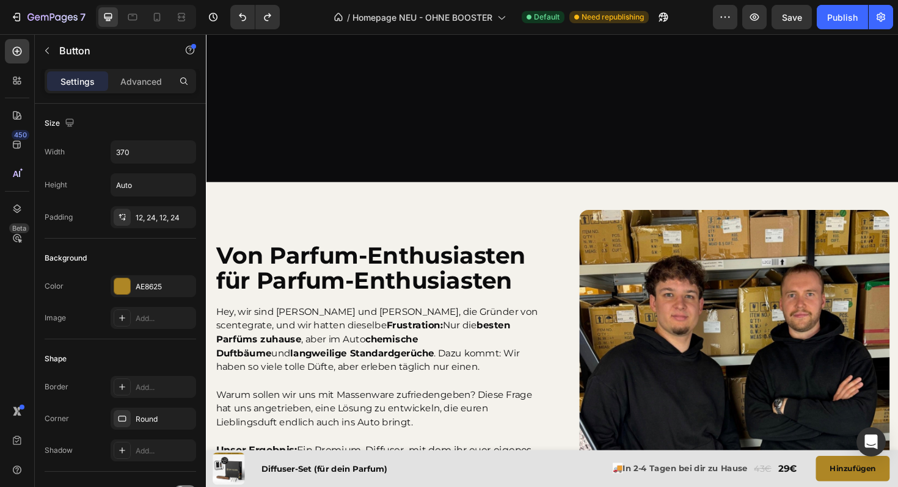
scroll to position [2796, 0]
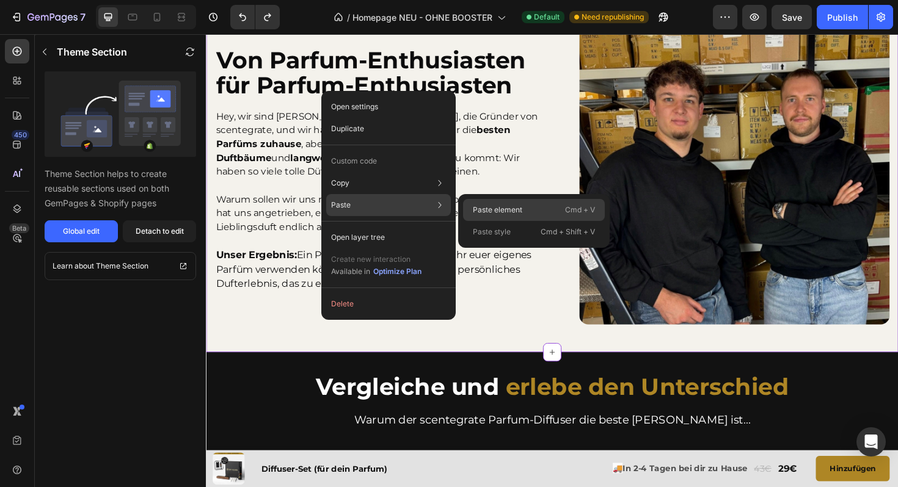
click at [477, 209] on p "Paste element" at bounding box center [497, 210] width 49 height 11
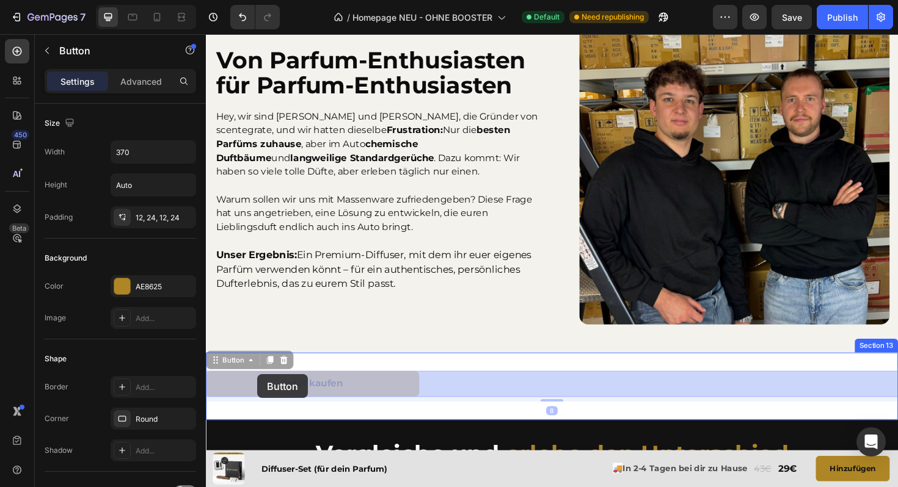
drag, startPoint x: 227, startPoint y: 381, endPoint x: 260, endPoint y: 394, distance: 36.0
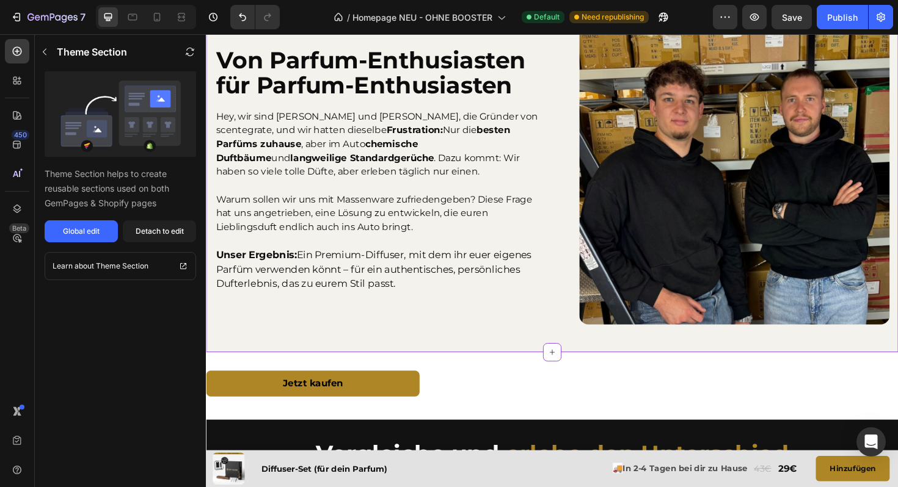
click at [322, 349] on div "Von Parfum-Enthusiasten für Parfum-Enthusiasten Heading Hey, wir sind Moritz un…" at bounding box center [572, 177] width 733 height 387
click at [172, 232] on div "Detach to edit" at bounding box center [160, 231] width 48 height 11
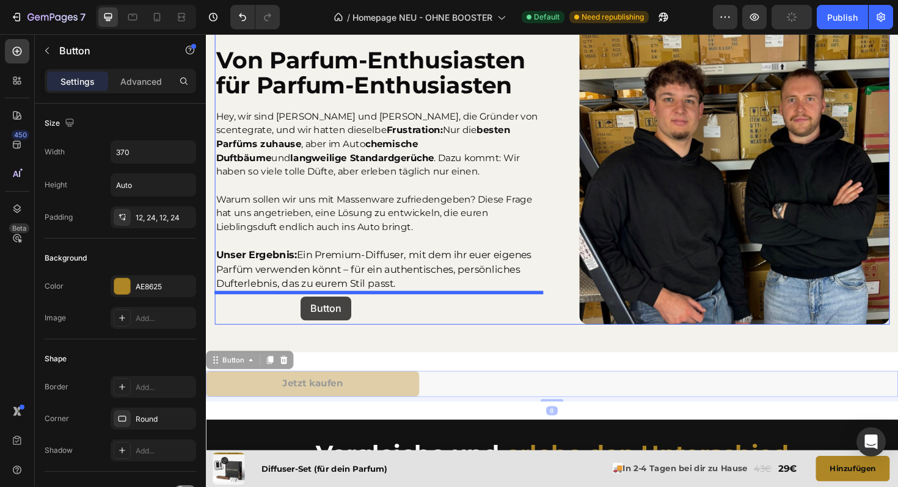
drag, startPoint x: 219, startPoint y: 384, endPoint x: 306, endPoint y: 312, distance: 112.8
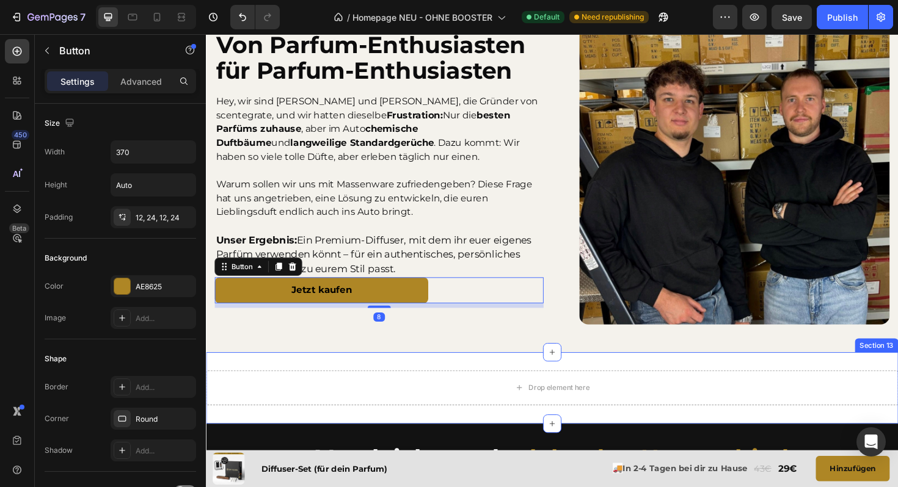
click at [476, 441] on div "Drop element here Section 13" at bounding box center [572, 409] width 733 height 76
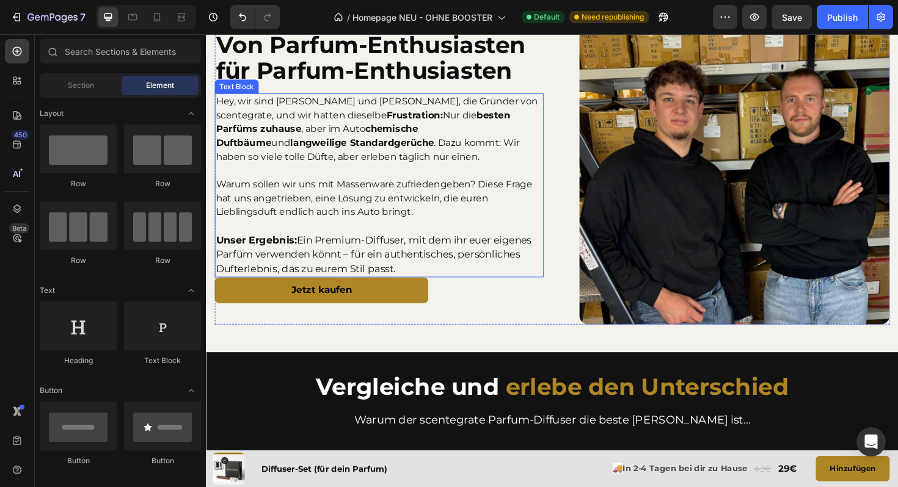
click at [420, 286] on p "Unser Ergebnis: Ein Premium-Diffuser, mit dem ihr euer eigenes Parfüm verwenden…" at bounding box center [389, 268] width 346 height 46
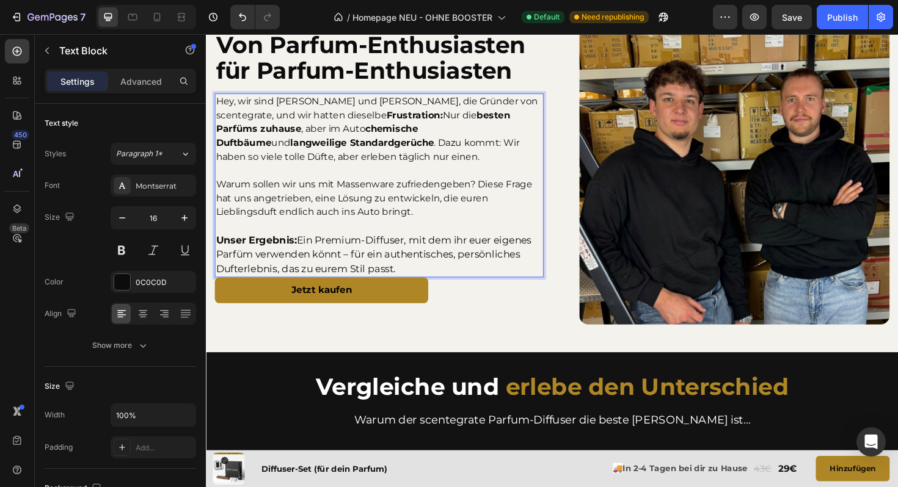
click at [387, 286] on span "Unser Ergebnis: Ein Premium-Diffuser, mit dem ihr euer eigenes Parfüm verwenden…" at bounding box center [383, 267] width 334 height 43
click at [425, 285] on p "Unser Ergebnis: Ein Premium-Diffuser, mit dem ihr euer eigenes Parfüm verwenden…" at bounding box center [389, 268] width 346 height 46
click at [503, 337] on div "Von Parfum-Enthusiasten für Parfum-Enthusiasten Heading Hey, wir sind Moritz un…" at bounding box center [389, 177] width 348 height 329
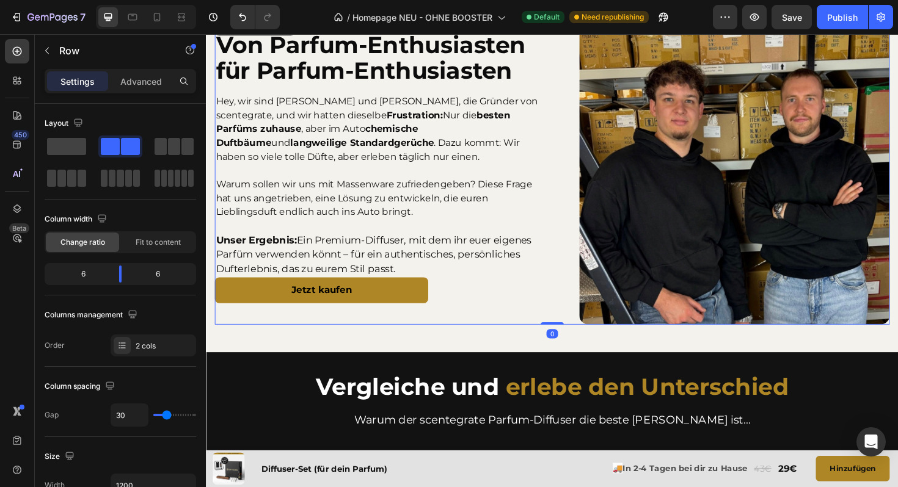
click at [458, 299] on div "Jetzt kaufen Button" at bounding box center [389, 305] width 348 height 27
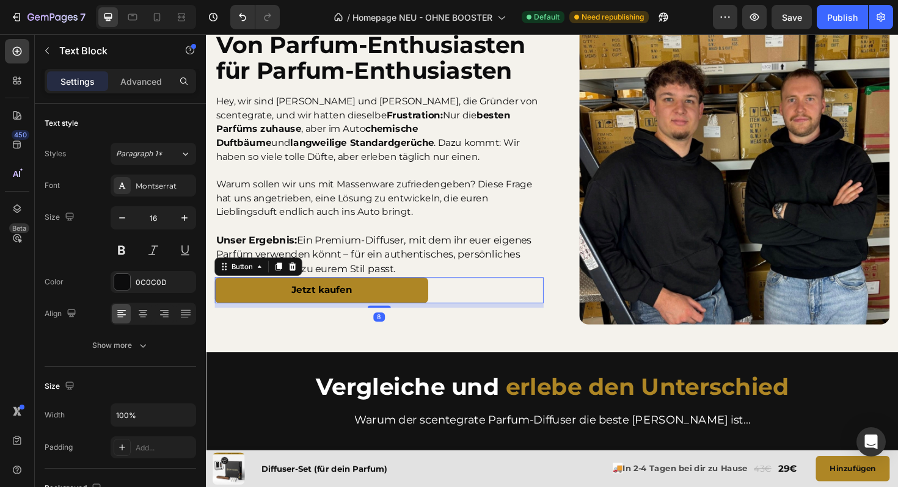
click at [445, 277] on p "Unser Ergebnis: Ein Premium-Diffuser, mit dem ihr euer eigenes Parfüm verwenden…" at bounding box center [389, 268] width 346 height 46
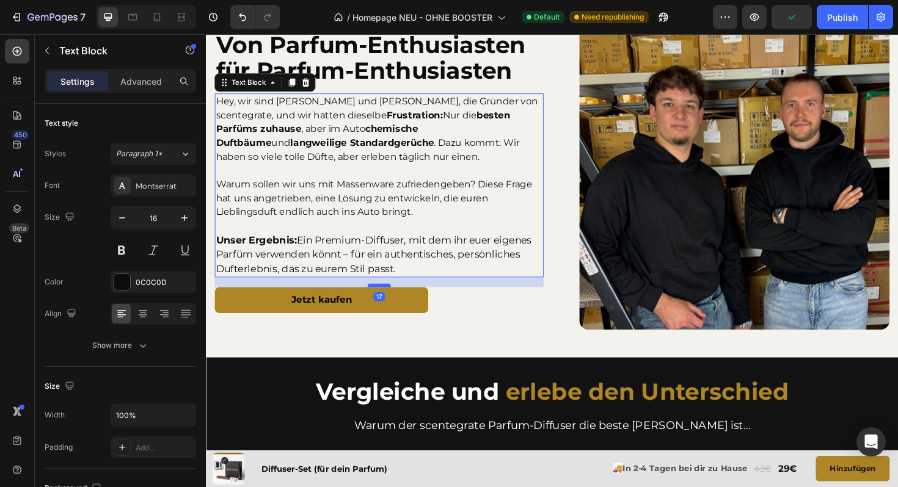
scroll to position [2791, 0]
drag, startPoint x: 392, startPoint y: 289, endPoint x: 393, endPoint y: 299, distance: 9.8
click at [393, 299] on div at bounding box center [389, 300] width 24 height 4
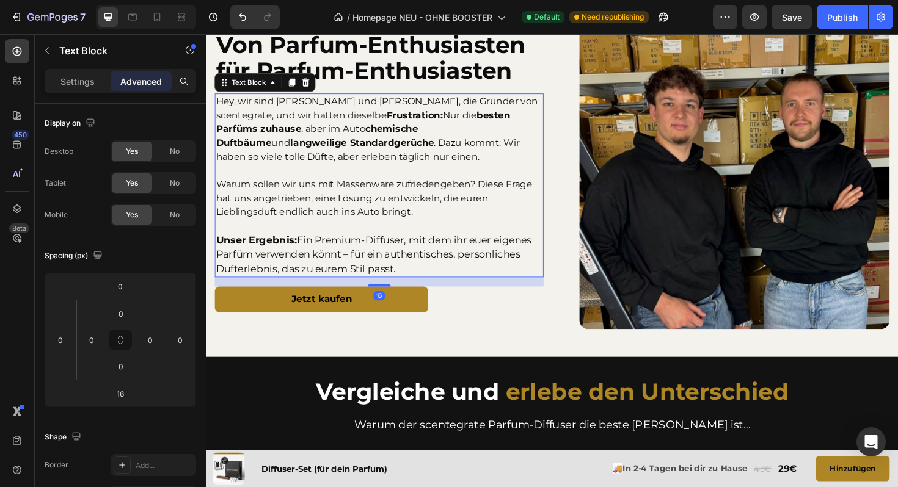
click at [443, 375] on div "Von Parfum-Enthusiasten für Parfum-Enthusiasten Heading Hey, wir sind Moritz un…" at bounding box center [572, 182] width 733 height 387
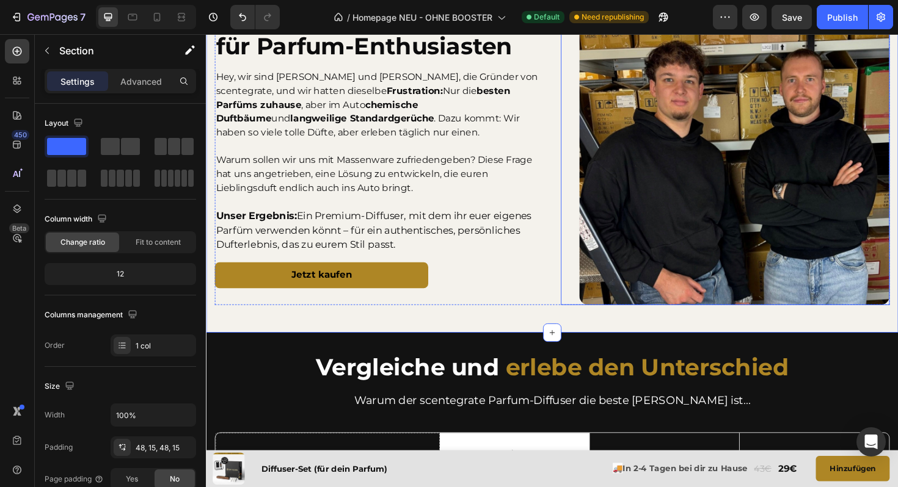
scroll to position [2563, 0]
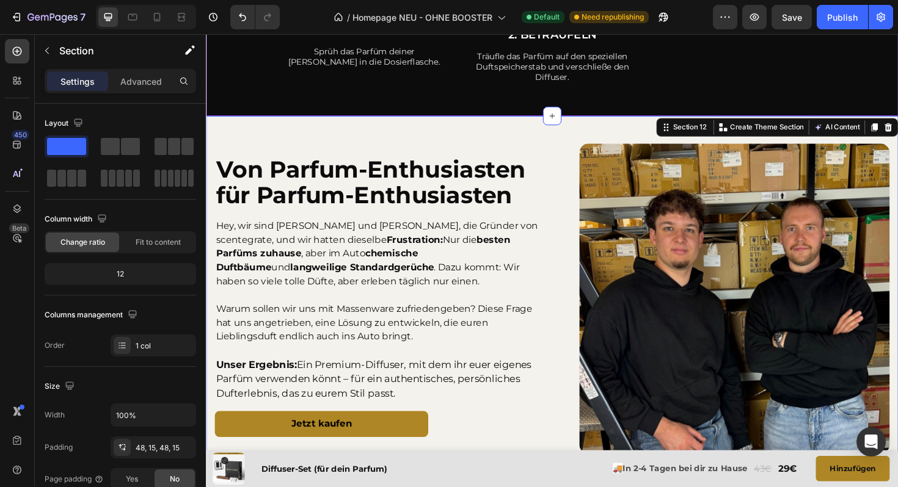
click at [456, 106] on div "In wenigen Minuten zu deiner Duft-Oase Heading Row Image 1. BEFÜLLEN Text Block…" at bounding box center [572, 13] width 715 height 186
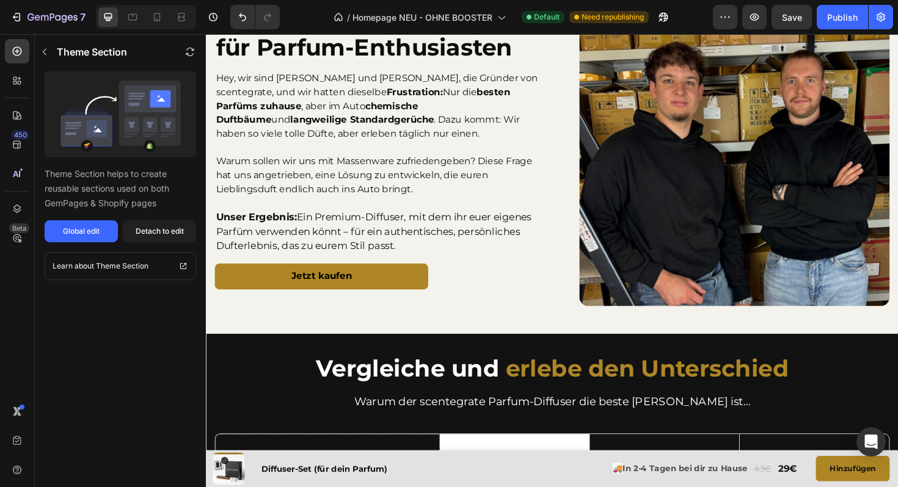
scroll to position [2720, 0]
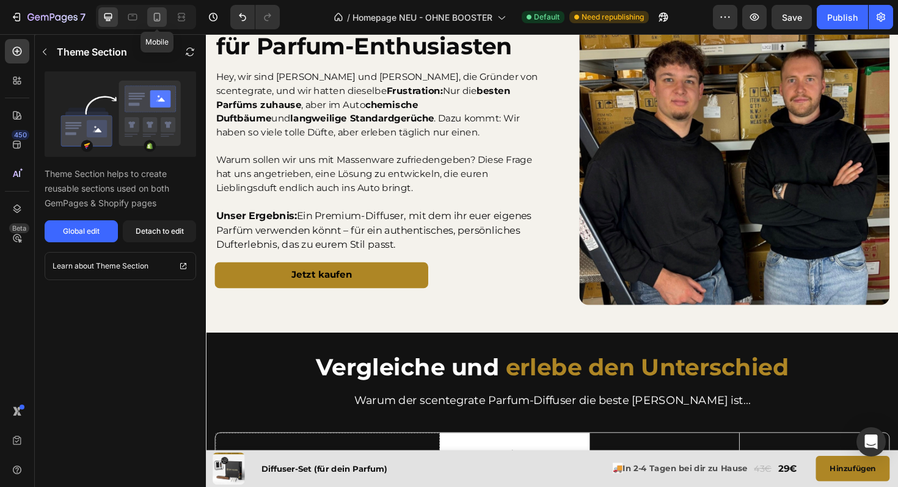
click at [159, 24] on div at bounding box center [157, 17] width 20 height 20
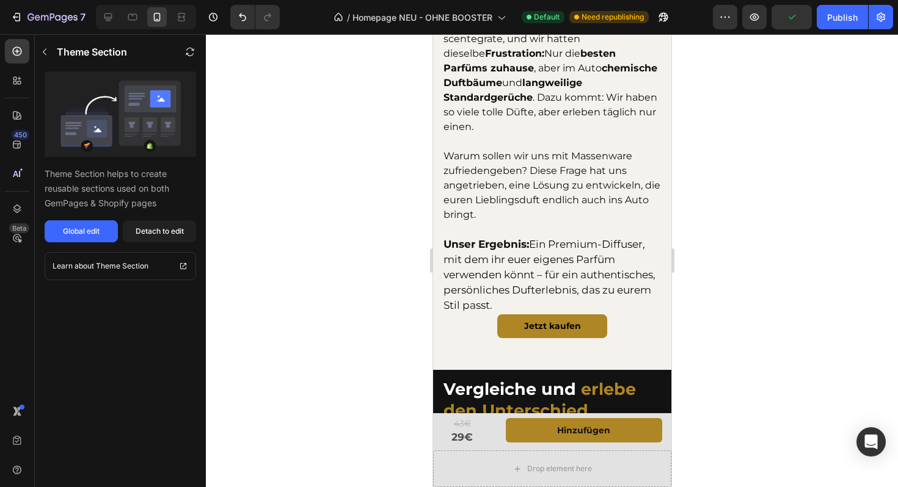
scroll to position [3127, 0]
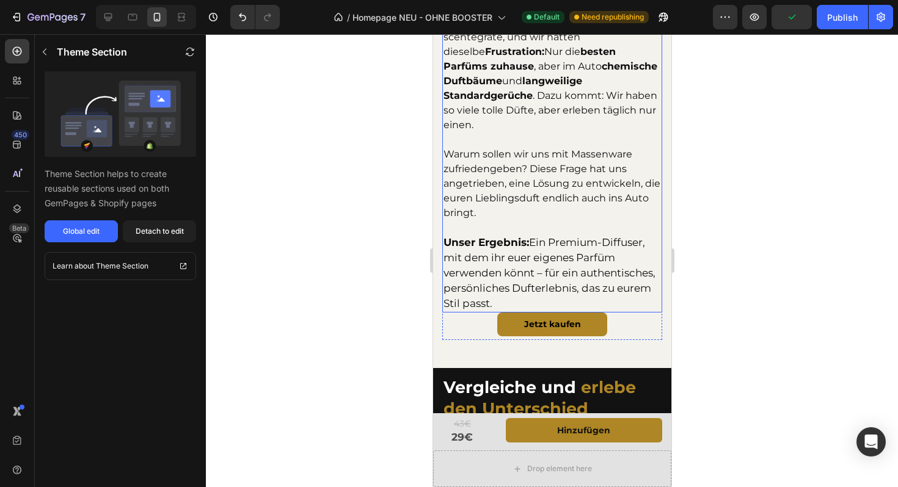
click at [498, 268] on span "Unser Ergebnis: Ein Premium-Diffuser, mit dem ihr euer eigenes Parfüm verwenden…" at bounding box center [549, 272] width 212 height 73
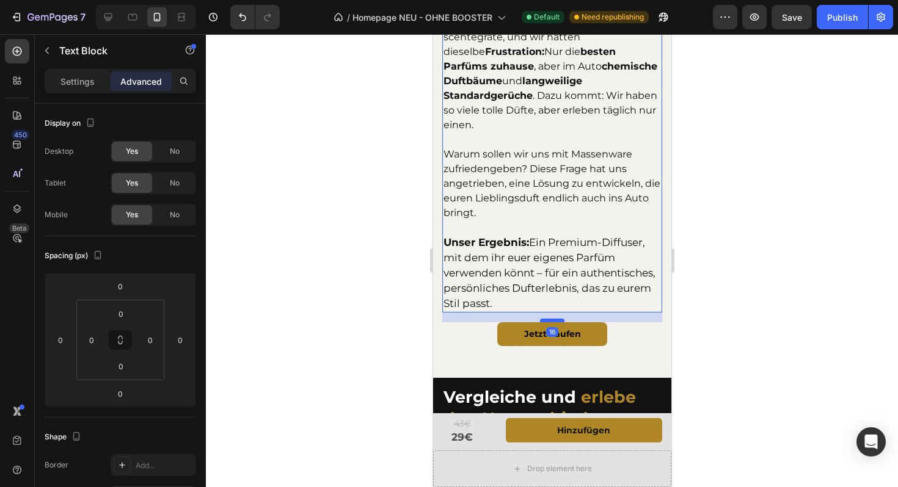
drag, startPoint x: 547, startPoint y: 294, endPoint x: 547, endPoint y: 304, distance: 9.8
click at [547, 319] on div at bounding box center [551, 321] width 24 height 4
type input "16"
click at [804, 295] on div at bounding box center [552, 260] width 692 height 453
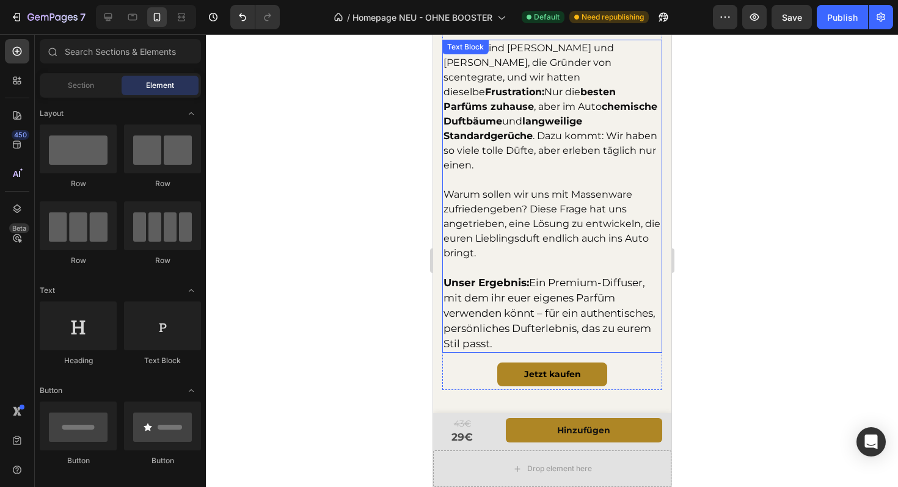
scroll to position [3078, 0]
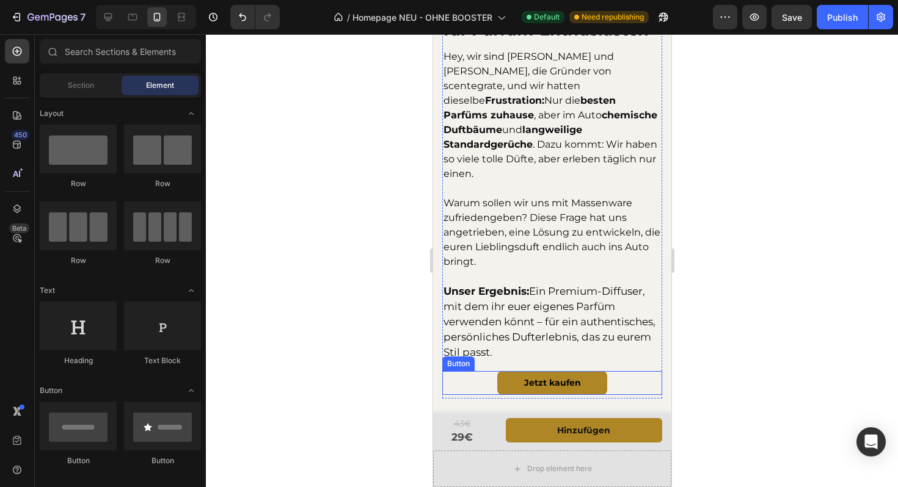
click at [483, 371] on div "Jetzt kaufen Button" at bounding box center [552, 382] width 220 height 23
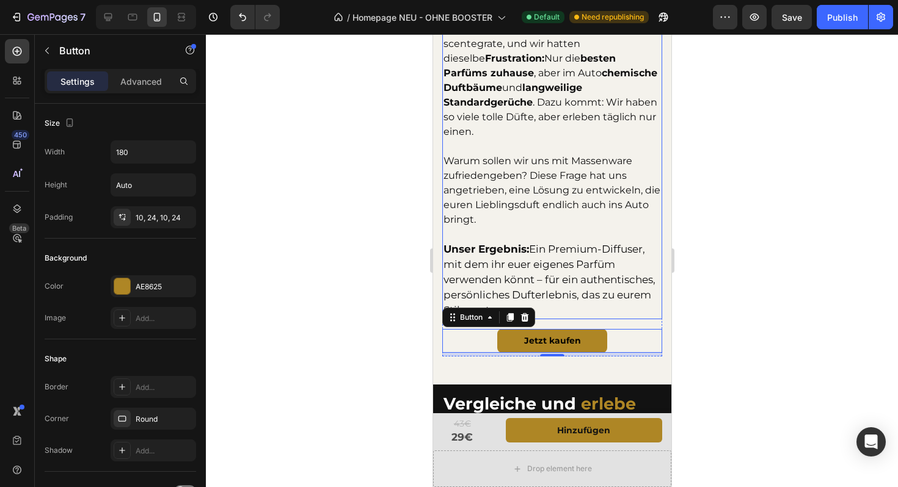
scroll to position [3150, 0]
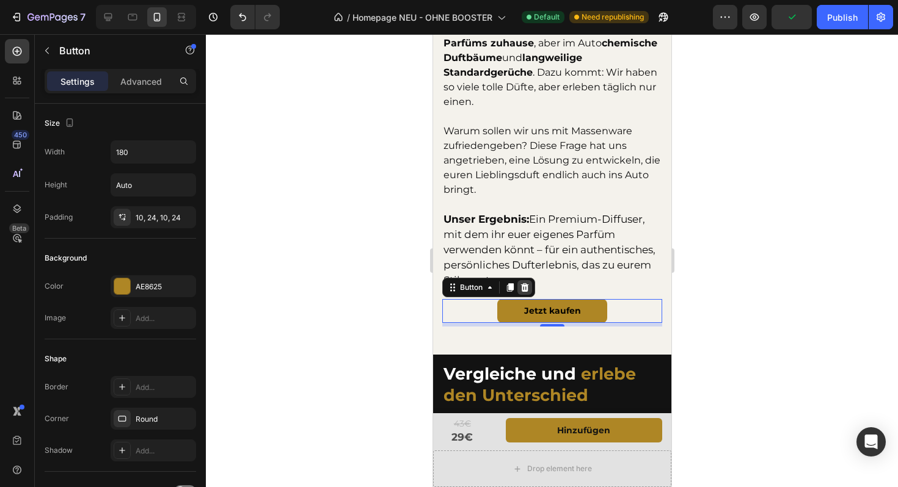
click at [521, 283] on icon at bounding box center [524, 287] width 8 height 9
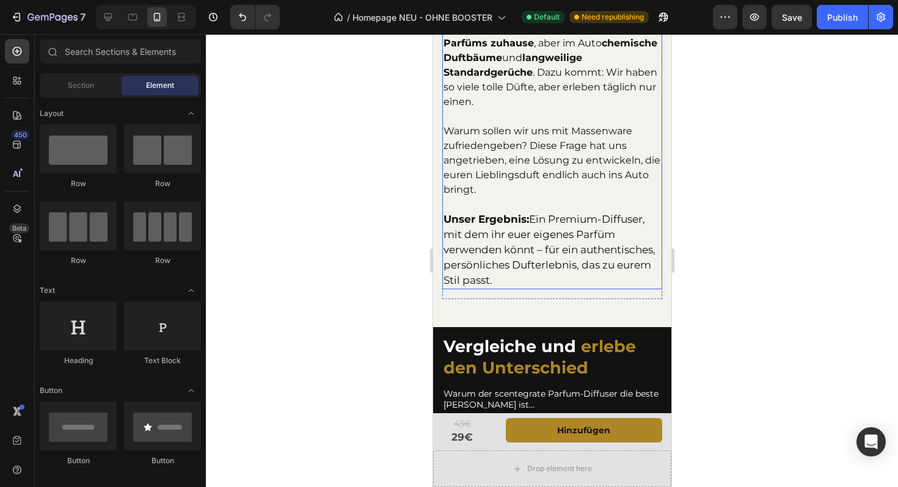
click at [468, 212] on p "Unser Ergebnis: Ein Premium-Diffuser, mit dem ihr euer eigenes Parfüm verwenden…" at bounding box center [551, 250] width 217 height 76
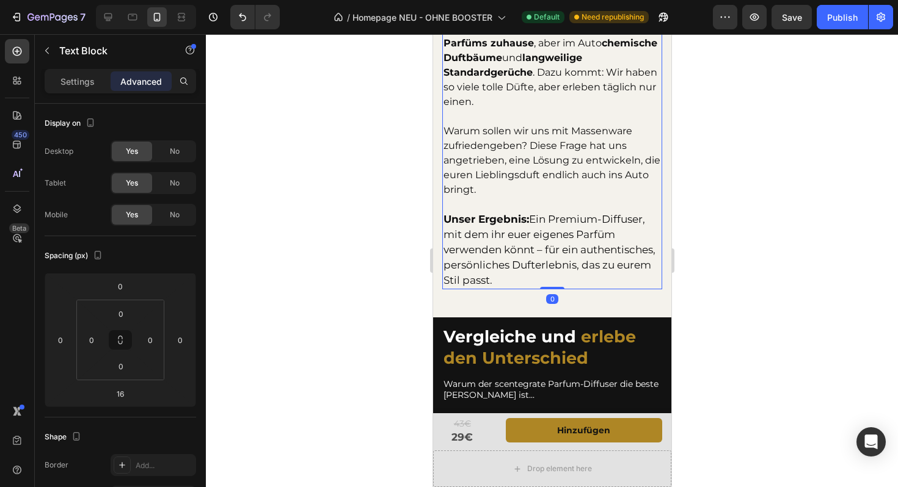
drag, startPoint x: 554, startPoint y: 281, endPoint x: 554, endPoint y: 238, distance: 42.8
click at [554, 238] on div "Hey, wir sind Moritz und Jasper, die Gründer von scentegrate, und wir hatten di…" at bounding box center [552, 132] width 220 height 313
type input "0"
click at [105, 16] on icon at bounding box center [108, 17] width 12 height 12
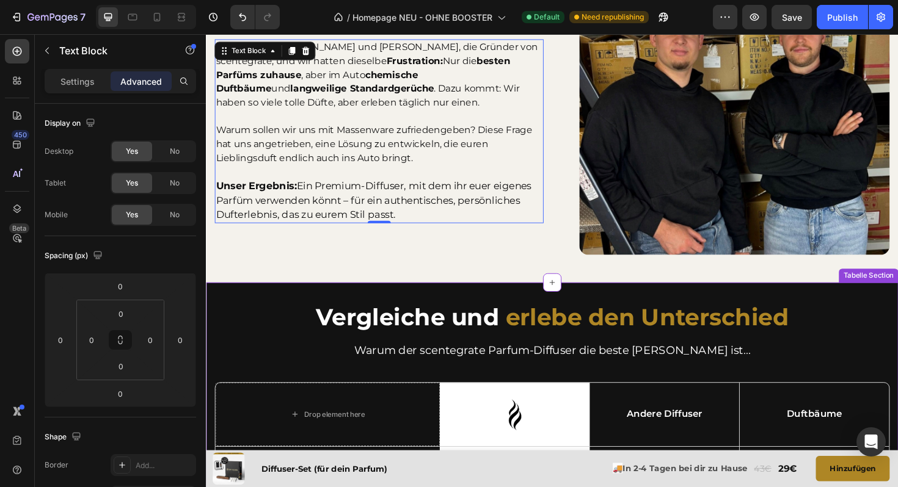
scroll to position [3013, 0]
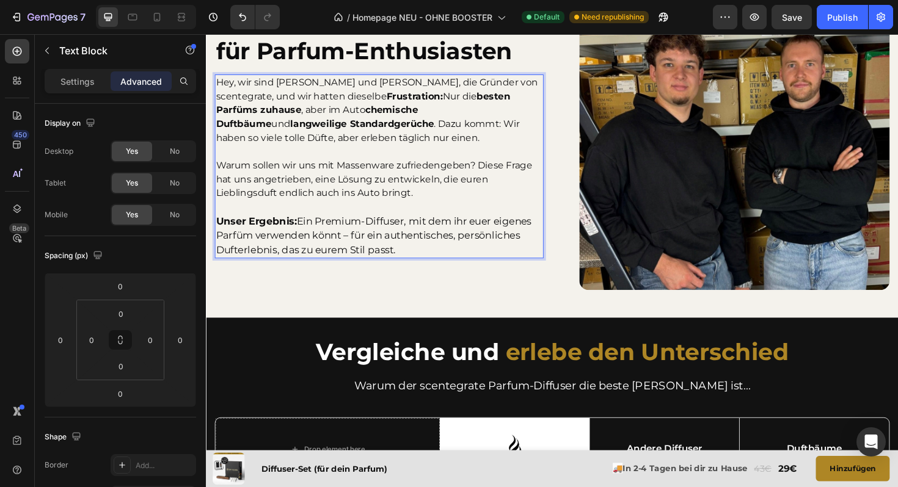
click at [380, 238] on span "Unser Ergebnis: Ein Premium-Diffuser, mit dem ihr euer eigenes Parfüm verwenden…" at bounding box center [383, 247] width 334 height 43
click at [409, 263] on p "Unser Ergebnis: Ein Premium-Diffuser, mit dem ihr euer eigenes Parfüm verwenden…" at bounding box center [389, 248] width 346 height 46
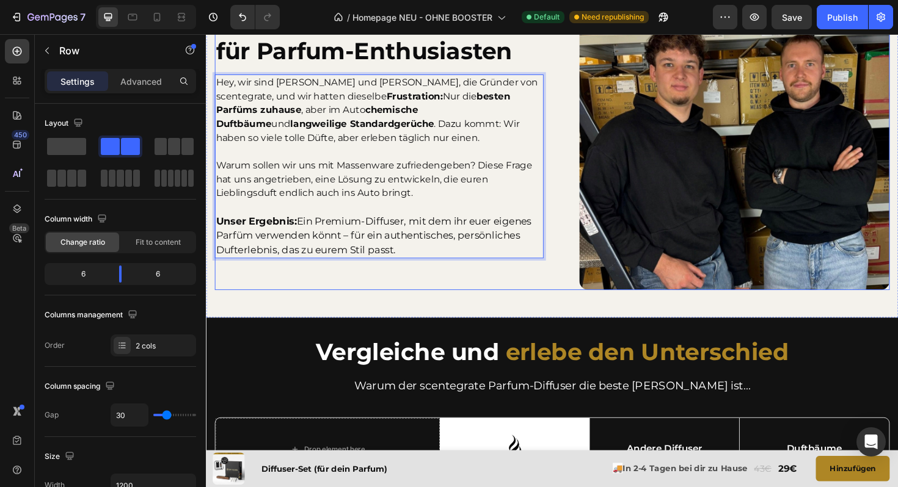
click at [399, 283] on div "Von Parfum-Enthusiasten für Parfum-Enthusiasten Heading Hey, wir sind Moritz un…" at bounding box center [389, 141] width 348 height 329
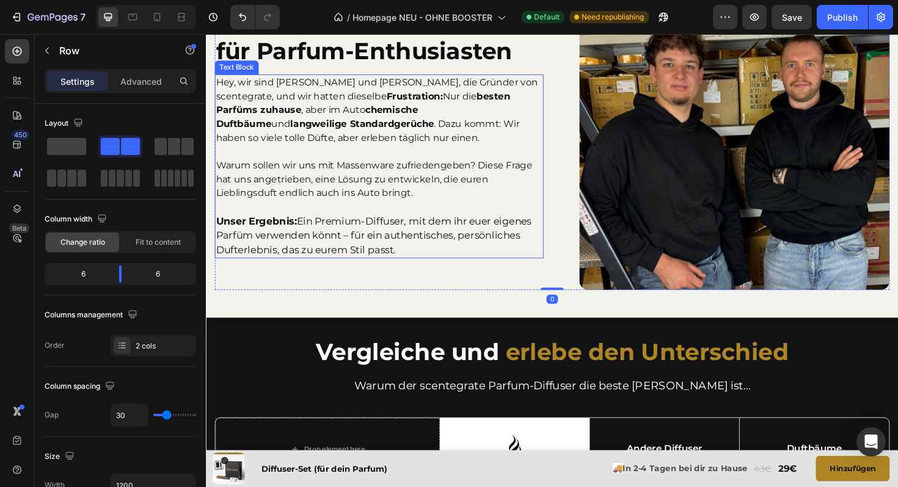
click at [414, 260] on p "Unser Ergebnis: Ein Premium-Diffuser, mit dem ihr euer eigenes Parfüm verwenden…" at bounding box center [389, 248] width 346 height 46
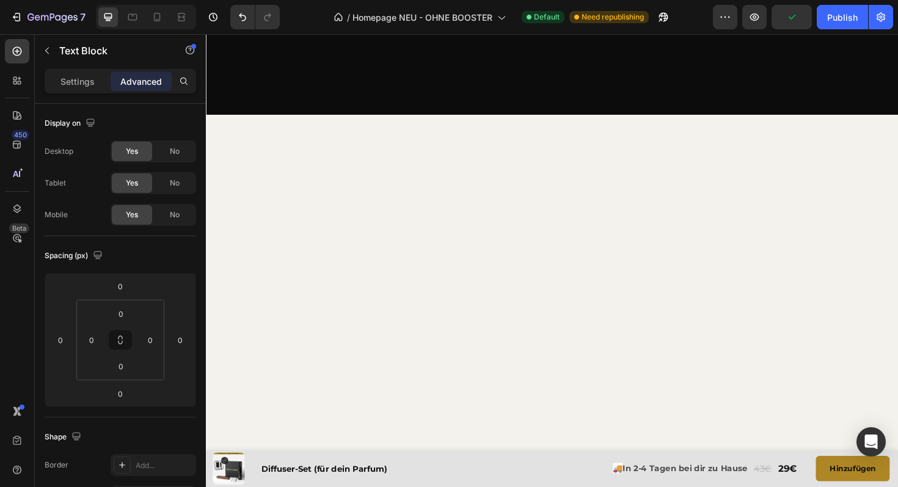
scroll to position [0, 0]
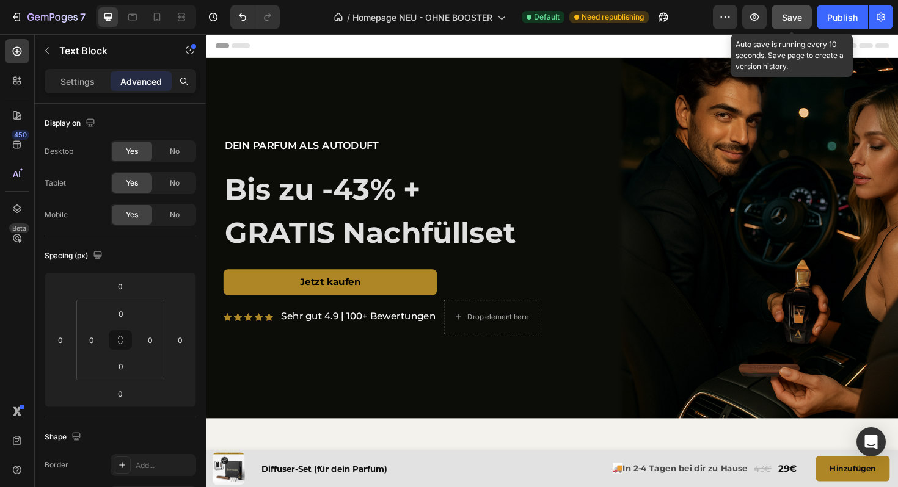
click at [793, 19] on span "Save" at bounding box center [792, 17] width 20 height 10
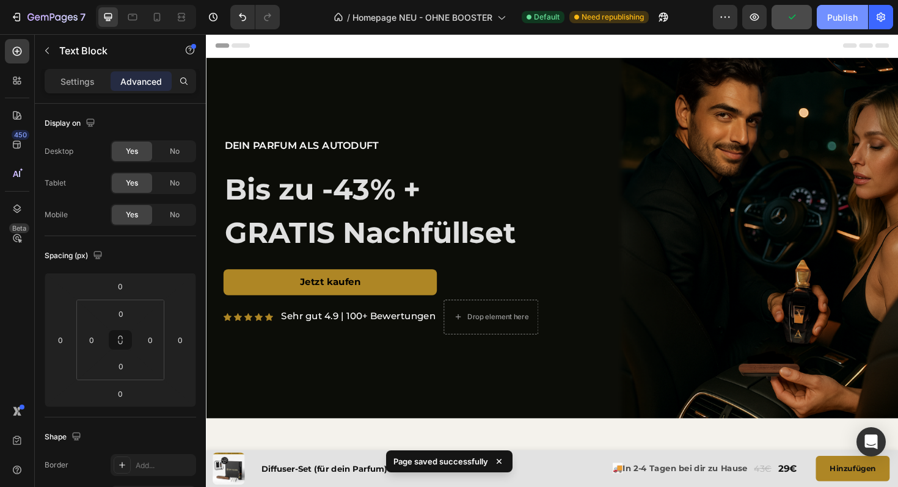
click at [843, 19] on div "Publish" at bounding box center [842, 17] width 31 height 13
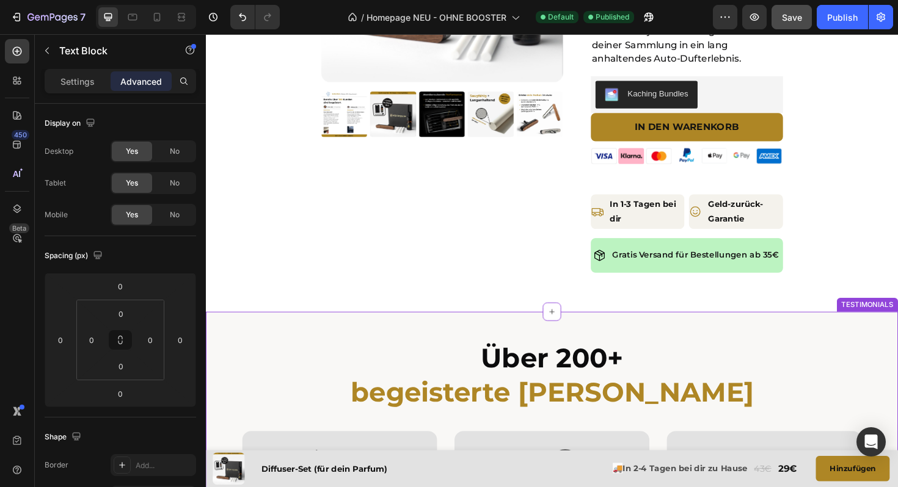
scroll to position [1739, 0]
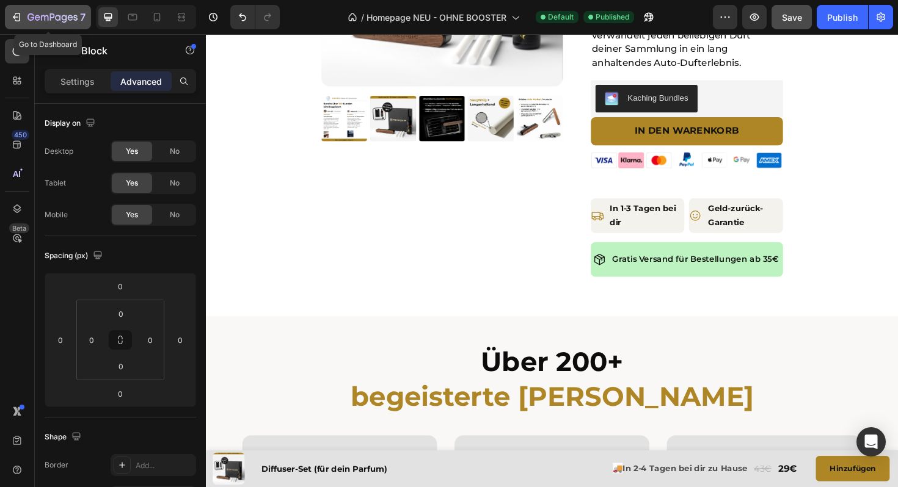
click at [21, 18] on icon "button" at bounding box center [16, 17] width 12 height 12
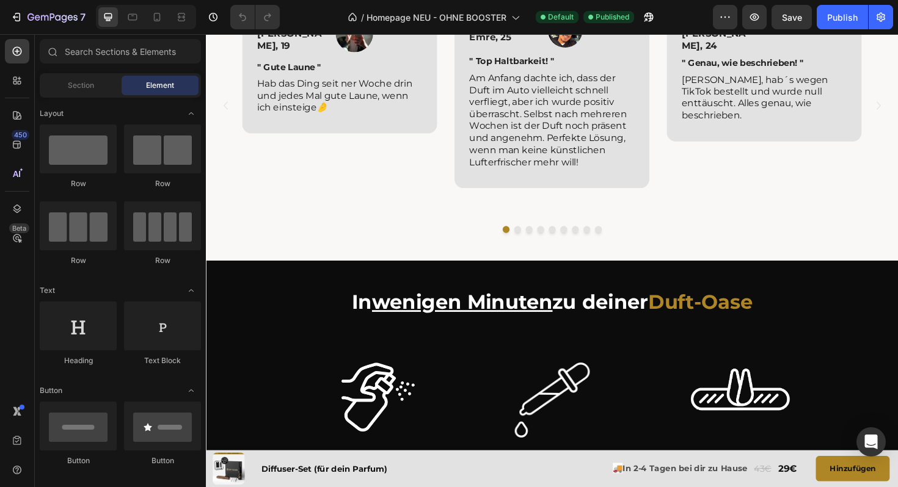
scroll to position [2194, 0]
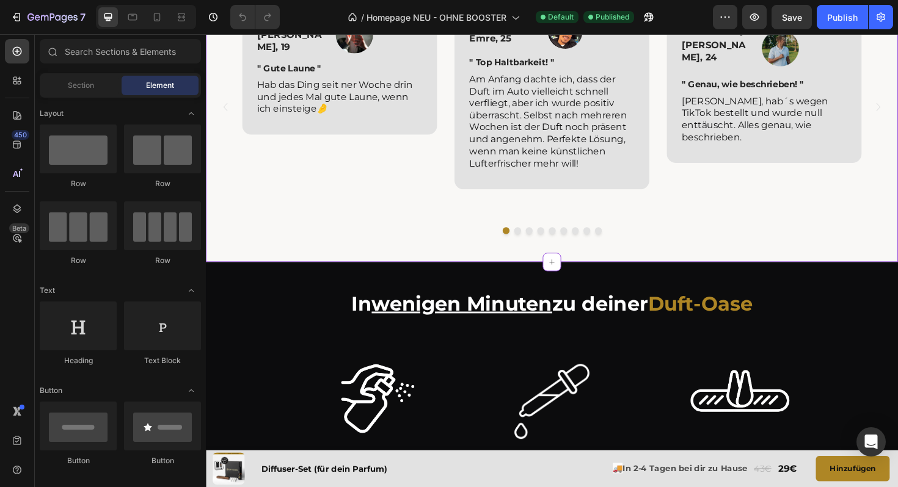
click at [337, 246] on div at bounding box center [572, 242] width 715 height 7
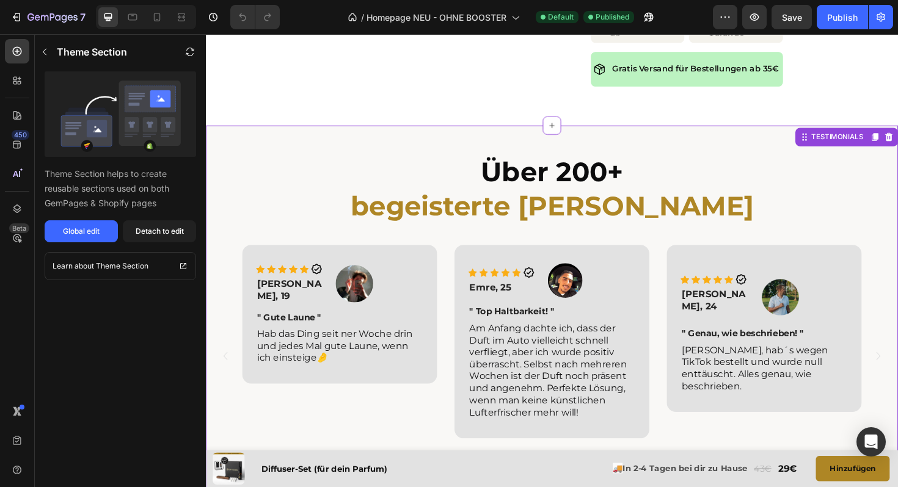
scroll to position [1929, 0]
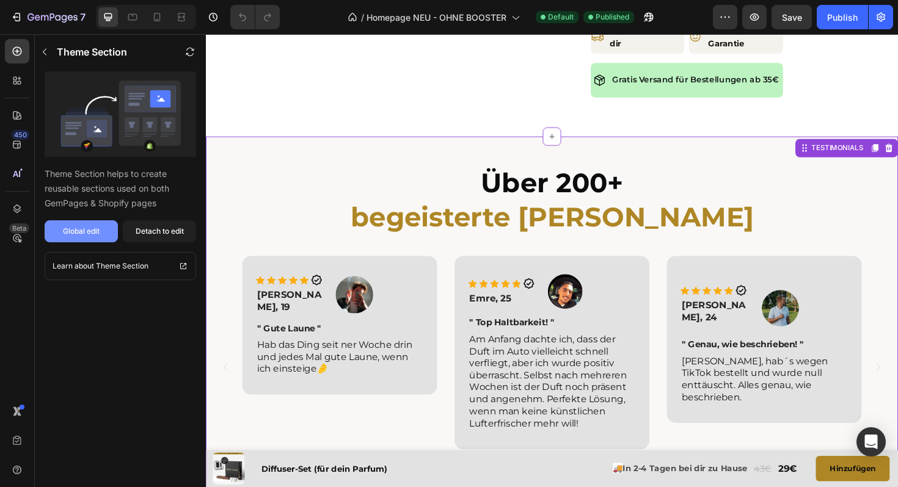
click at [67, 227] on div "Global edit" at bounding box center [81, 231] width 37 height 11
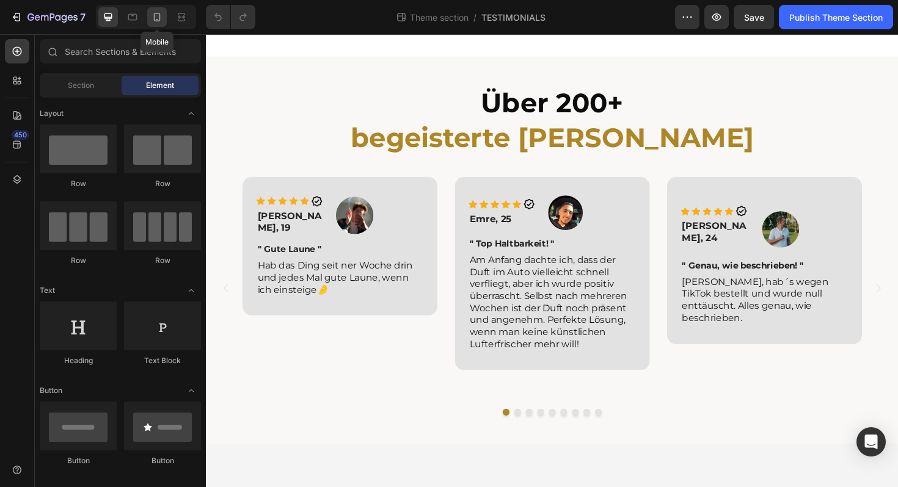
click at [151, 16] on icon at bounding box center [157, 17] width 12 height 12
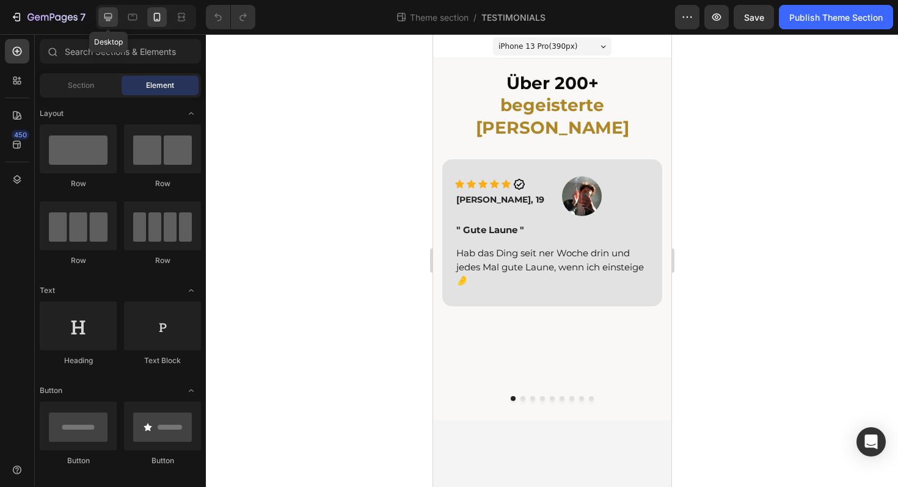
click at [109, 16] on icon at bounding box center [108, 17] width 12 height 12
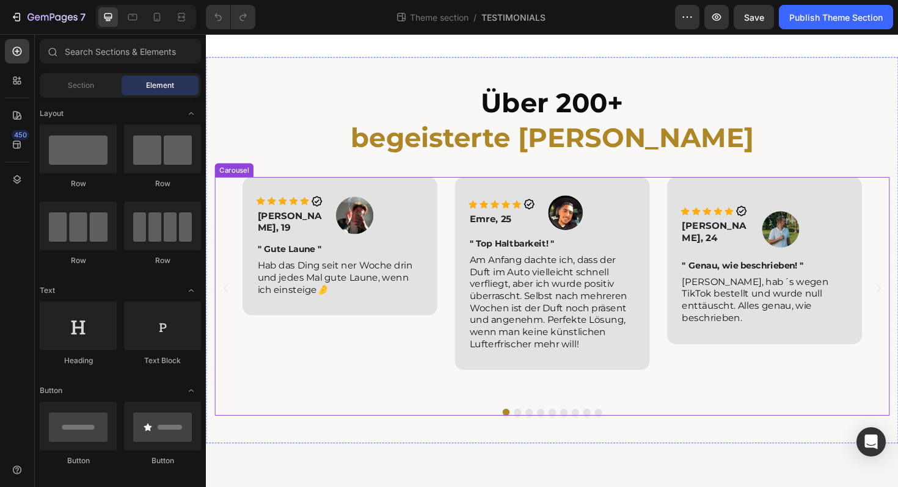
click at [459, 341] on div "Image Icon Icon Icon Icon Icon Icon Icon List Florian, 19 Text Block Row " Gute…" at bounding box center [572, 304] width 656 height 236
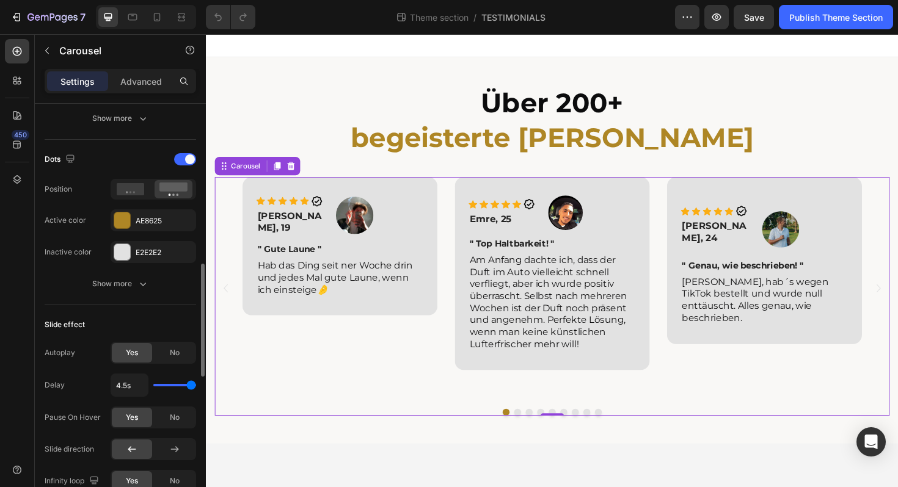
scroll to position [590, 0]
click at [173, 340] on div "Slide effect Autoplay Yes No Delay 4.5s Pause On Hover Yes No Slide direction I…" at bounding box center [120, 435] width 151 height 261
click at [176, 352] on span "No" at bounding box center [175, 352] width 10 height 11
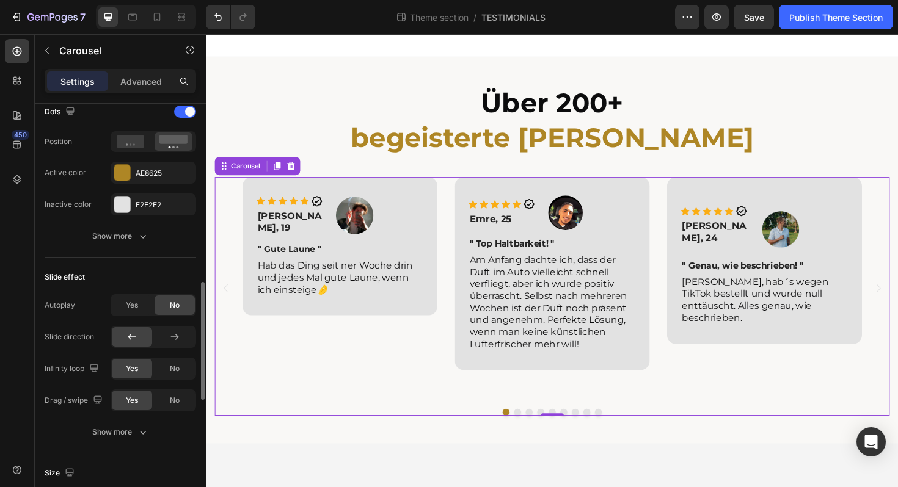
scroll to position [639, 0]
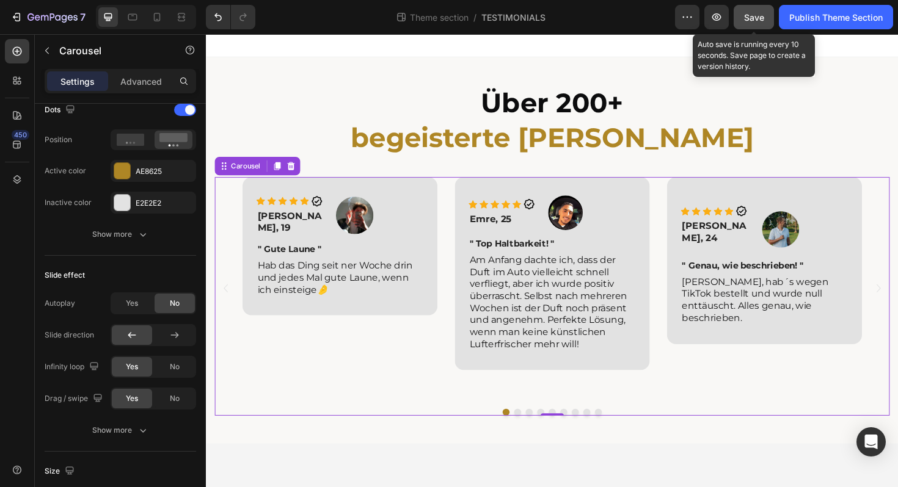
click at [752, 25] on button "Save" at bounding box center [754, 17] width 40 height 24
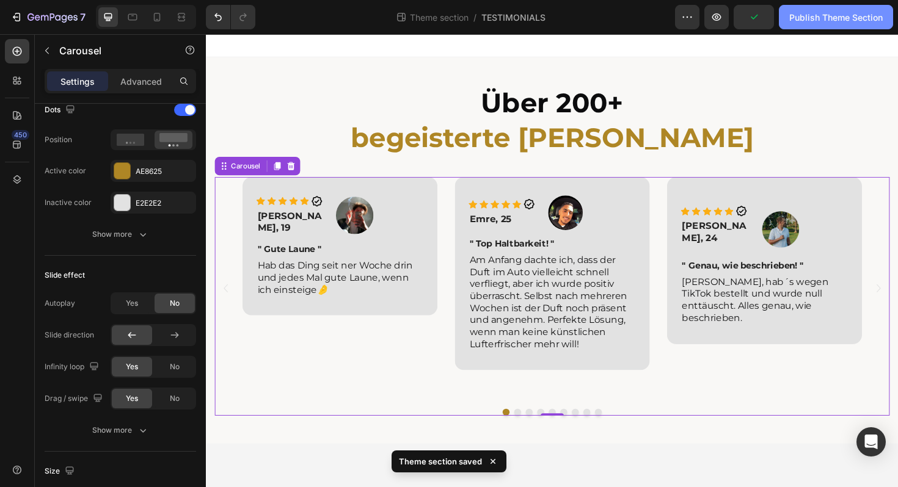
click at [814, 21] on div "Publish Theme Section" at bounding box center [835, 17] width 93 height 13
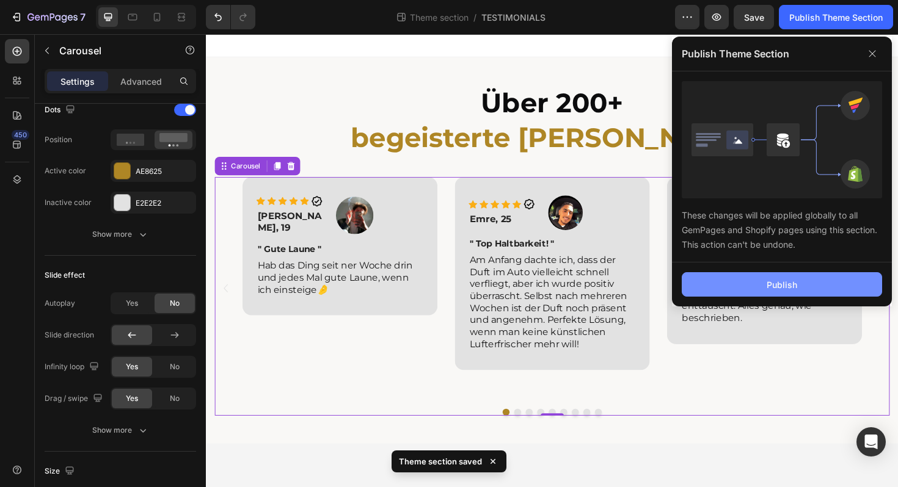
click at [754, 289] on button "Publish" at bounding box center [782, 284] width 200 height 24
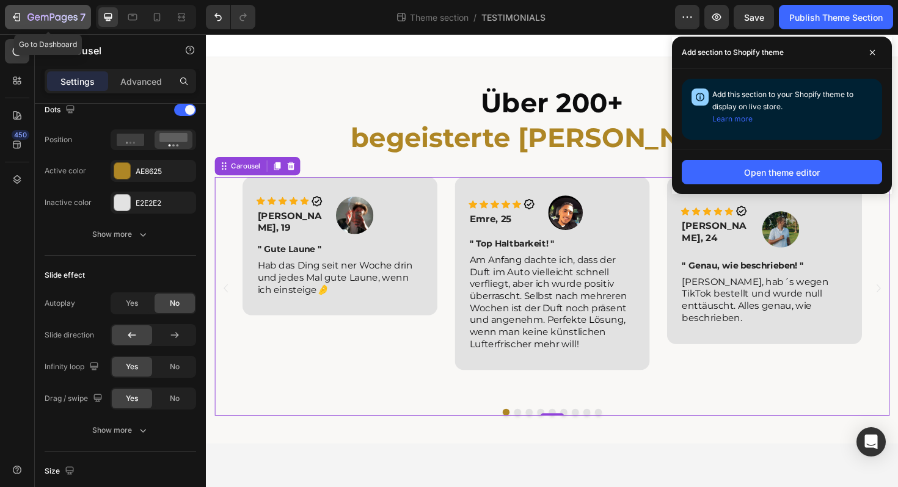
click at [22, 21] on icon "button" at bounding box center [16, 17] width 12 height 12
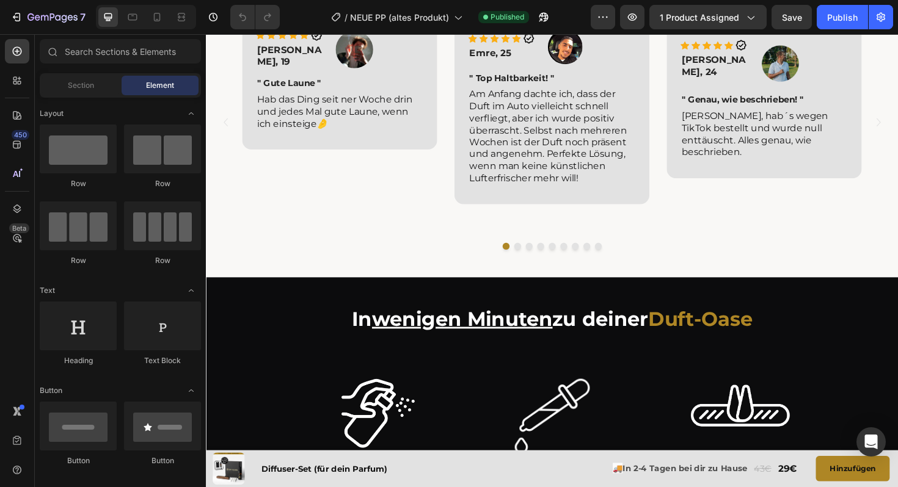
scroll to position [1715, 0]
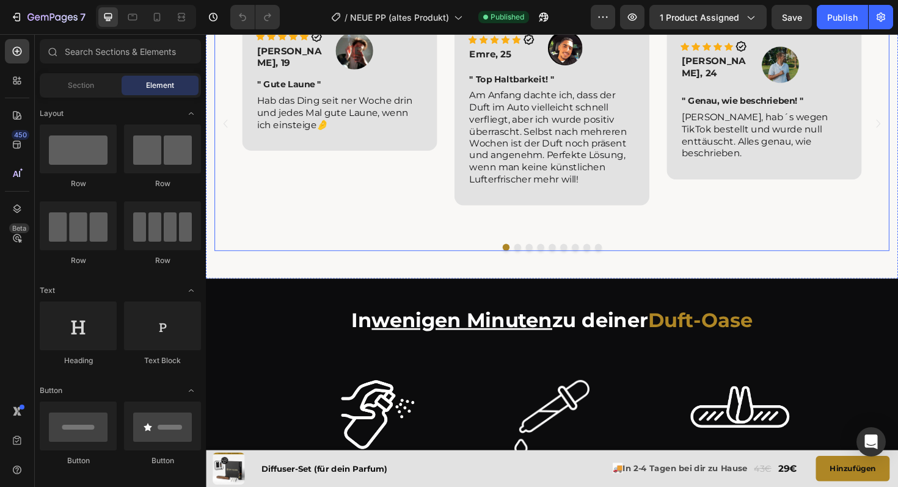
click at [321, 261] on div at bounding box center [572, 260] width 715 height 7
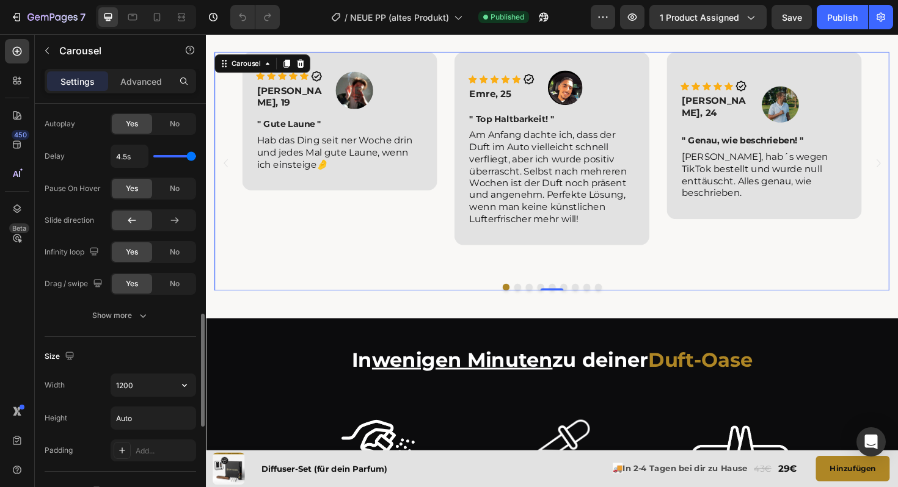
scroll to position [814, 0]
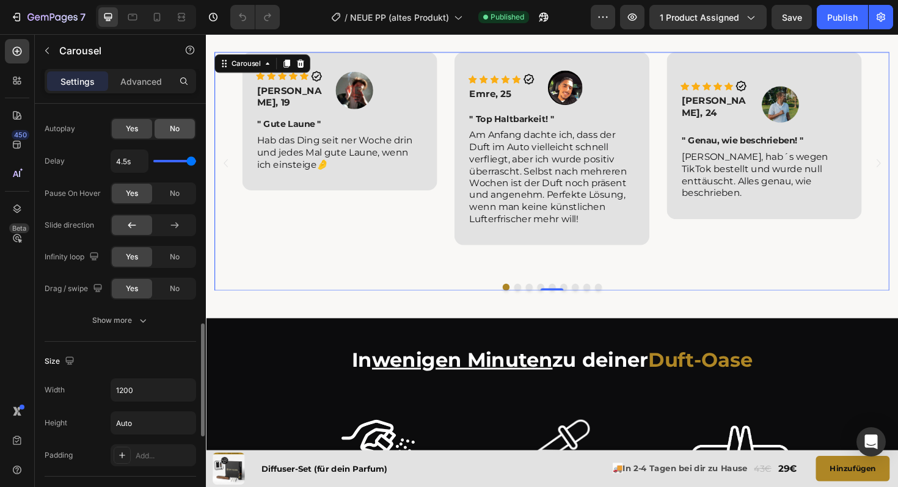
click at [176, 123] on span "No" at bounding box center [175, 128] width 10 height 11
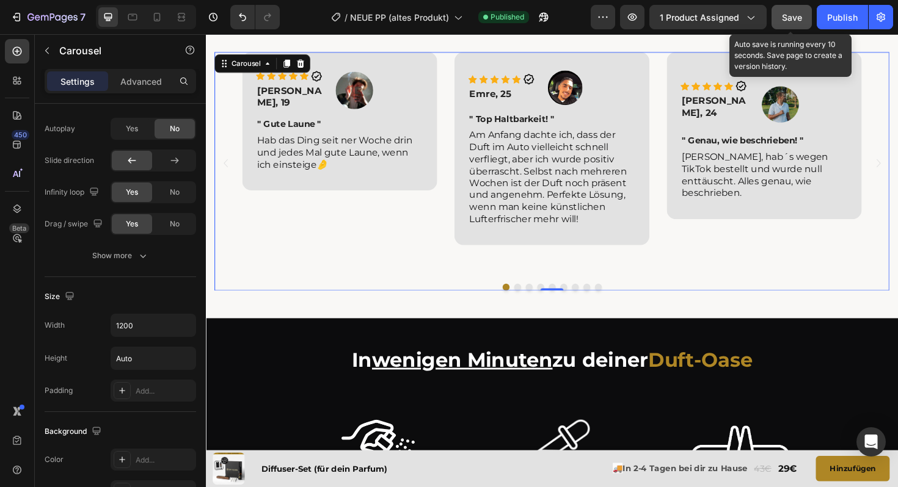
click at [788, 18] on span "Save" at bounding box center [792, 17] width 20 height 10
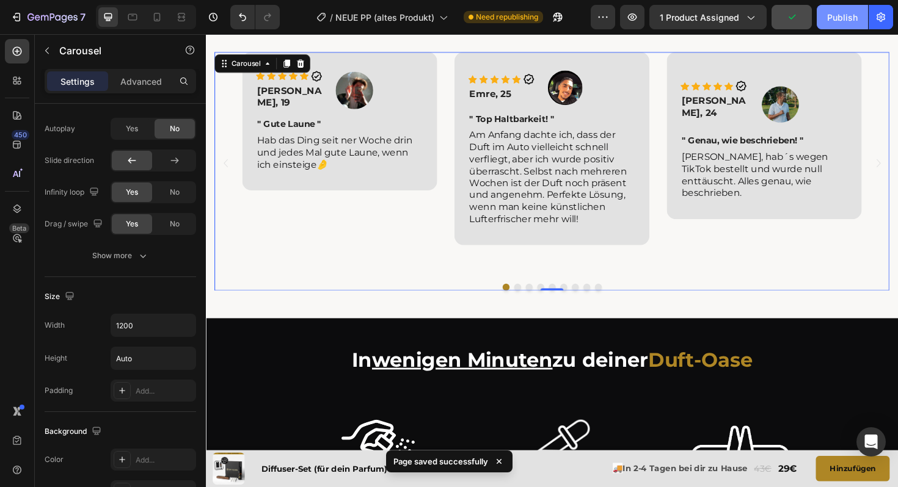
click at [834, 21] on div "Publish" at bounding box center [842, 17] width 31 height 13
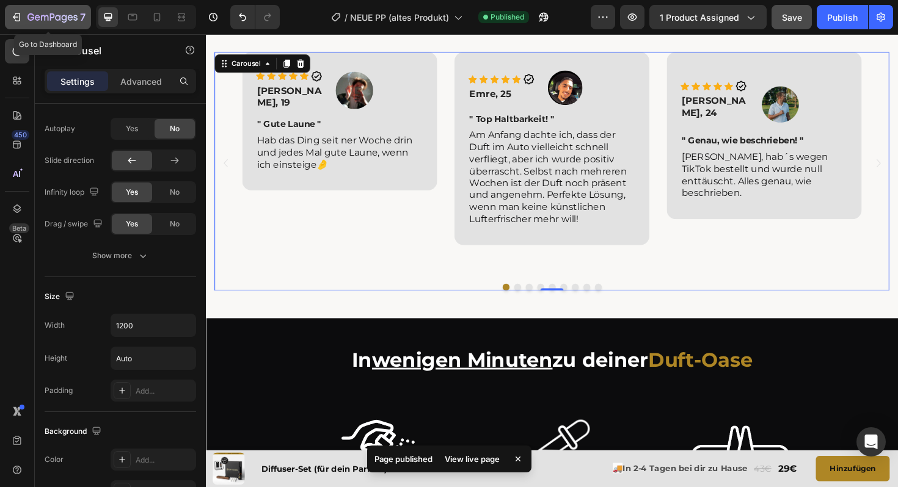
click at [45, 15] on icon "button" at bounding box center [44, 17] width 7 height 5
